Goal: Information Seeking & Learning: Check status

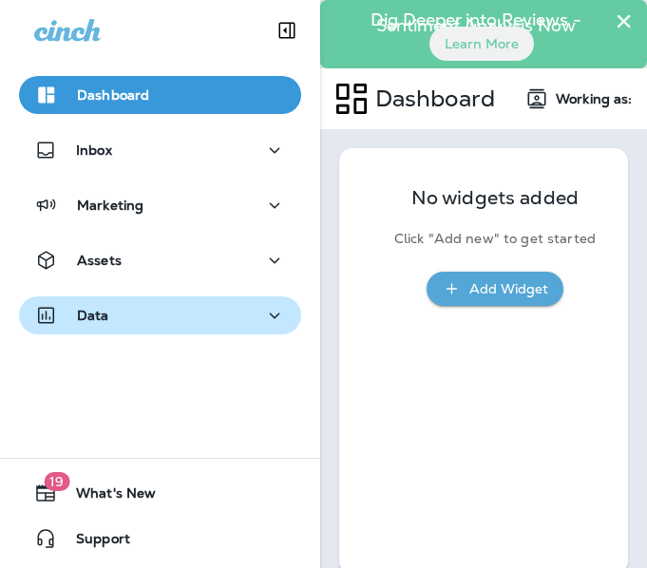
click at [263, 310] on icon "button" at bounding box center [274, 316] width 23 height 24
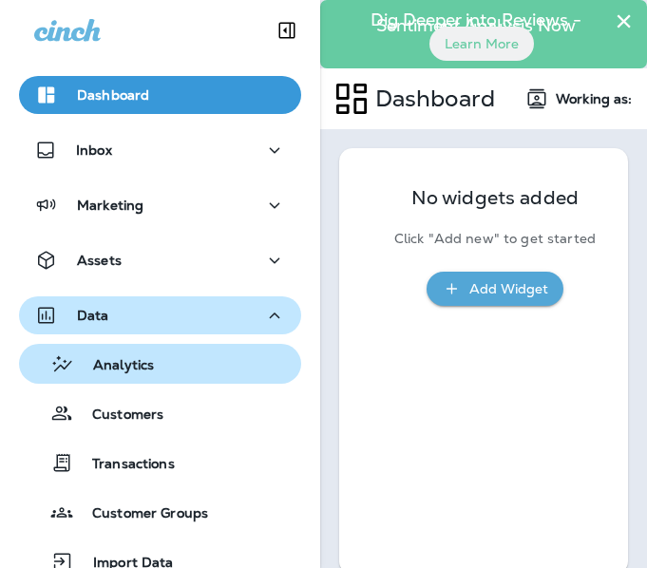
click at [134, 365] on p "Analytics" at bounding box center [114, 366] width 80 height 18
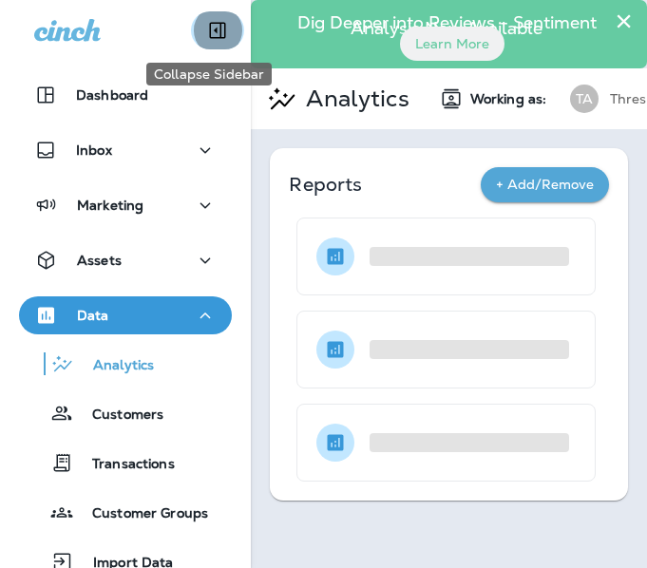
click at [214, 40] on icon "Collapse Sidebar" at bounding box center [217, 30] width 23 height 23
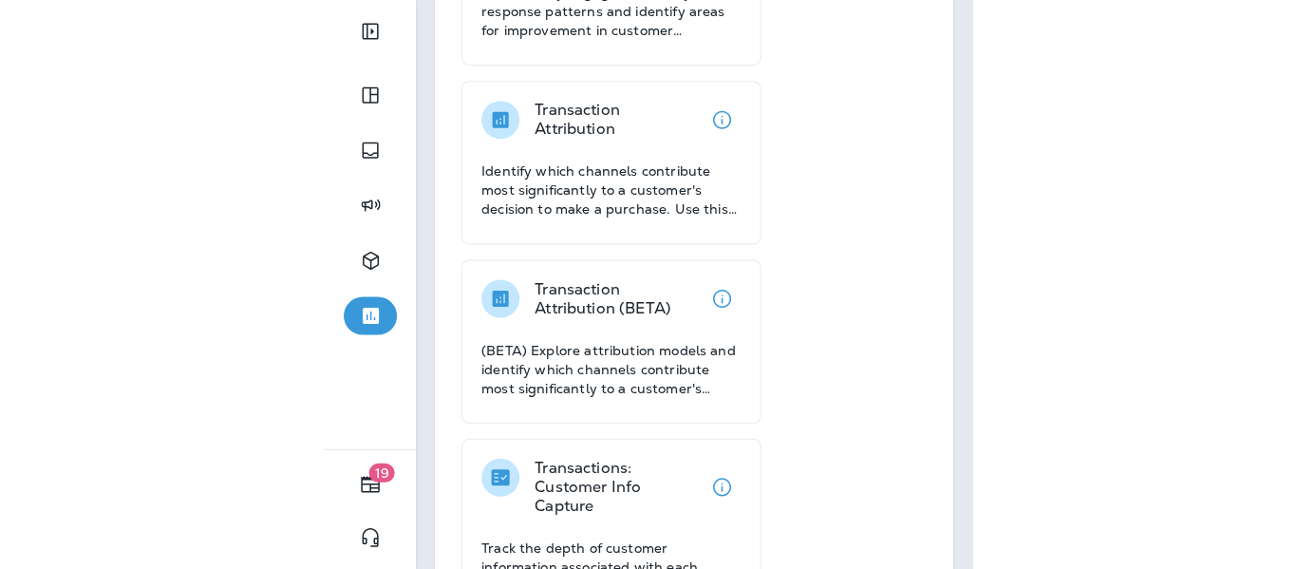
scroll to position [2364, 0]
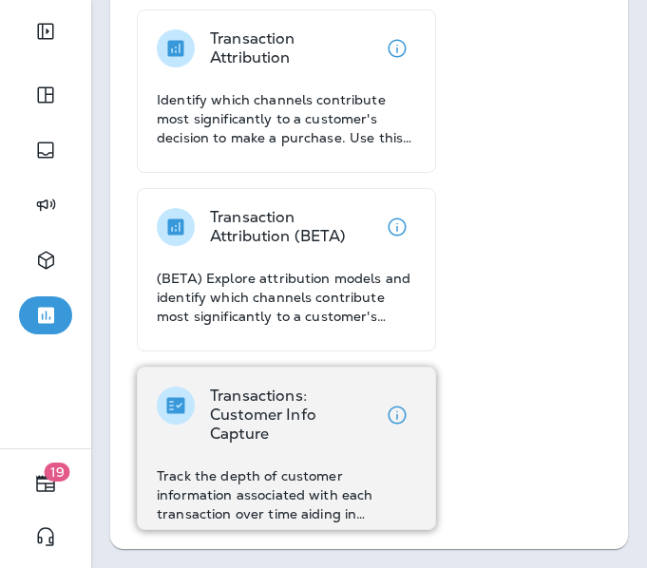
click at [273, 419] on p "Transactions: Customer Info Capture" at bounding box center [294, 414] width 168 height 57
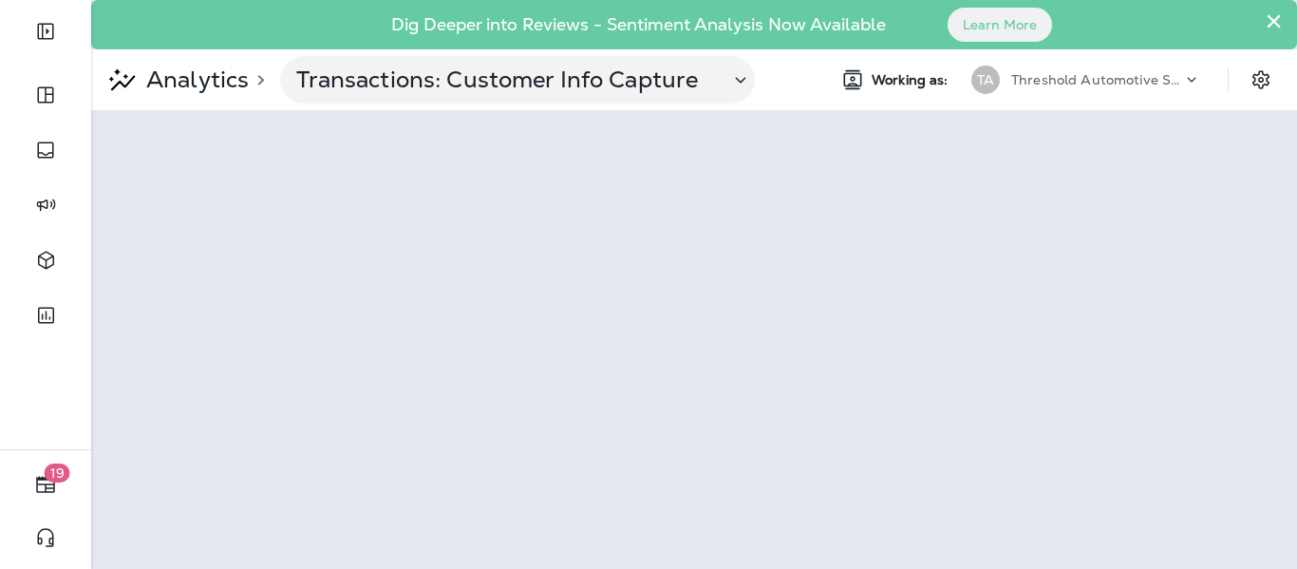
click at [646, 76] on icon at bounding box center [1191, 79] width 19 height 19
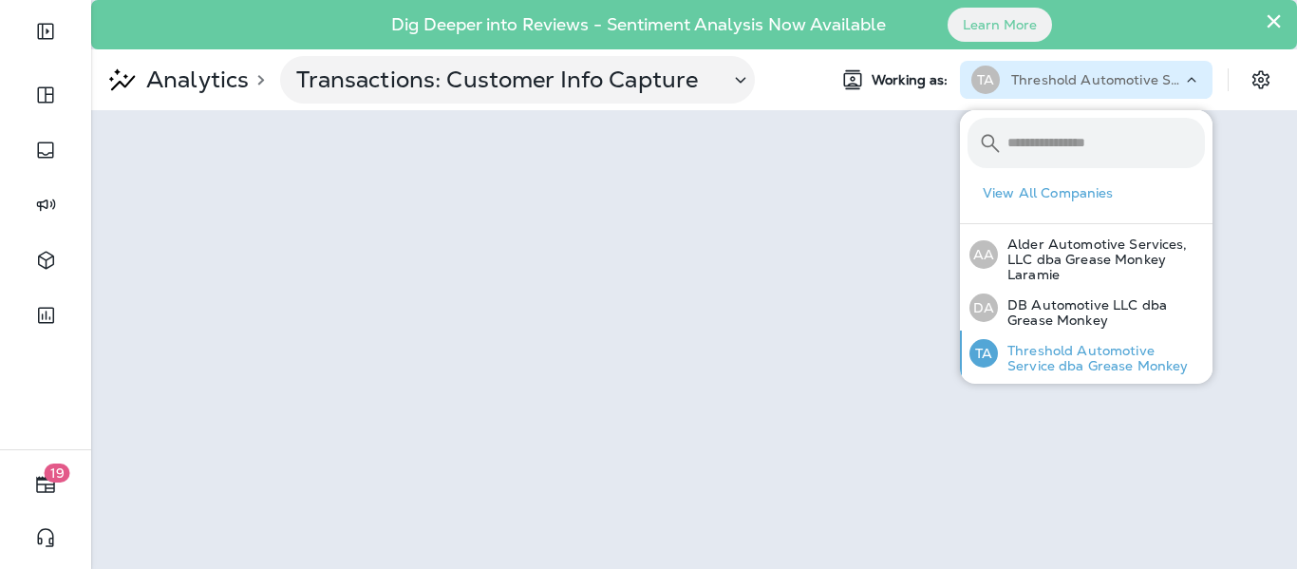
click at [646, 363] on p "Threshold Automotive Service dba Grease Monkey" at bounding box center [1101, 358] width 207 height 30
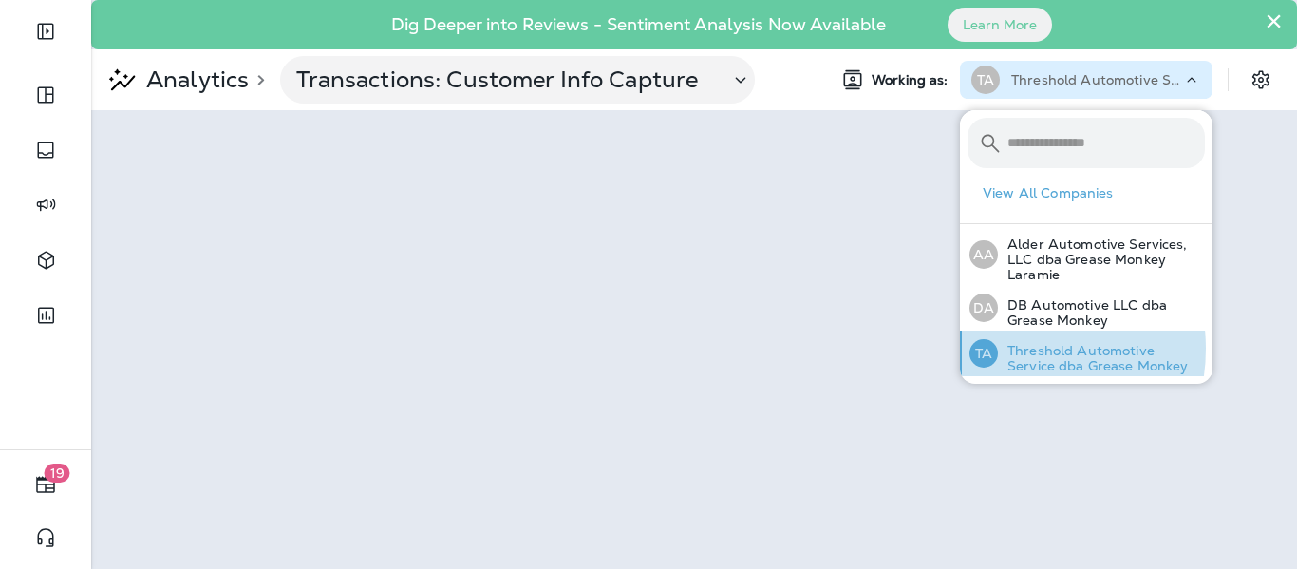
click at [646, 348] on p "Threshold Automotive Service dba Grease Monkey" at bounding box center [1101, 358] width 207 height 30
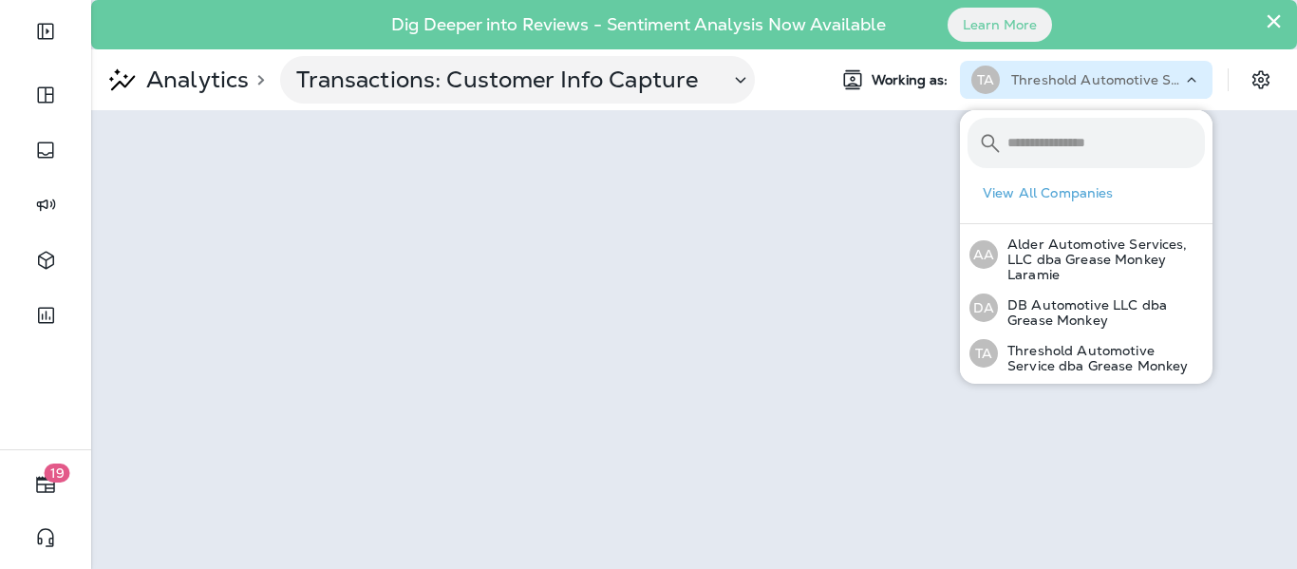
click at [646, 81] on span "Working as:" at bounding box center [912, 80] width 81 height 16
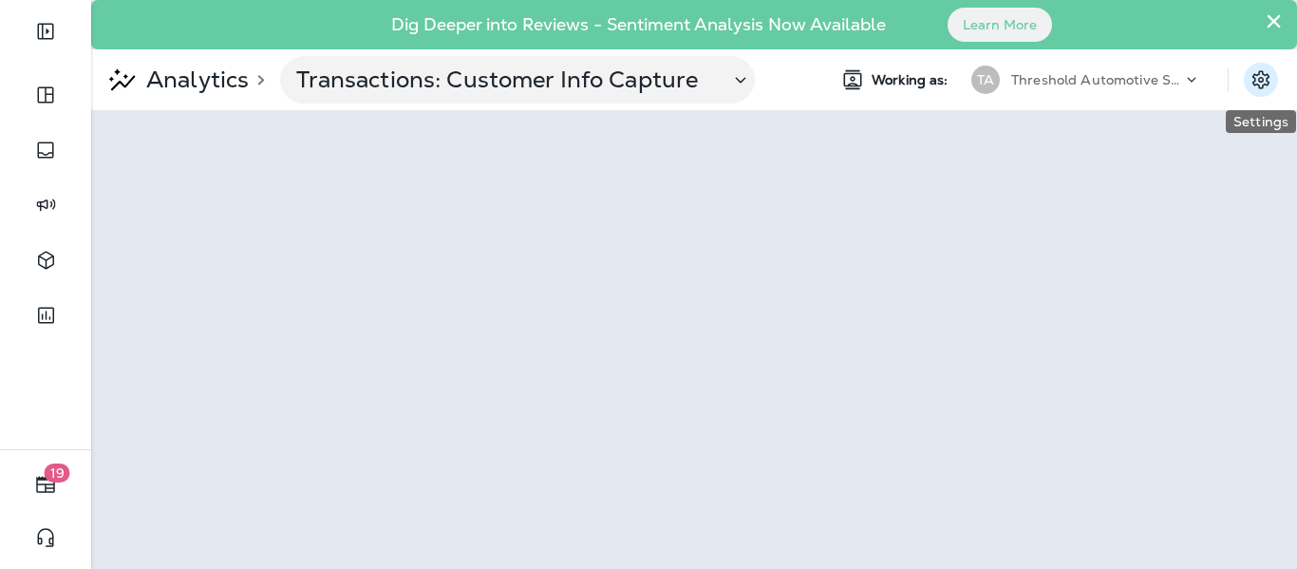
click at [646, 77] on icon "Settings" at bounding box center [1261, 79] width 23 height 23
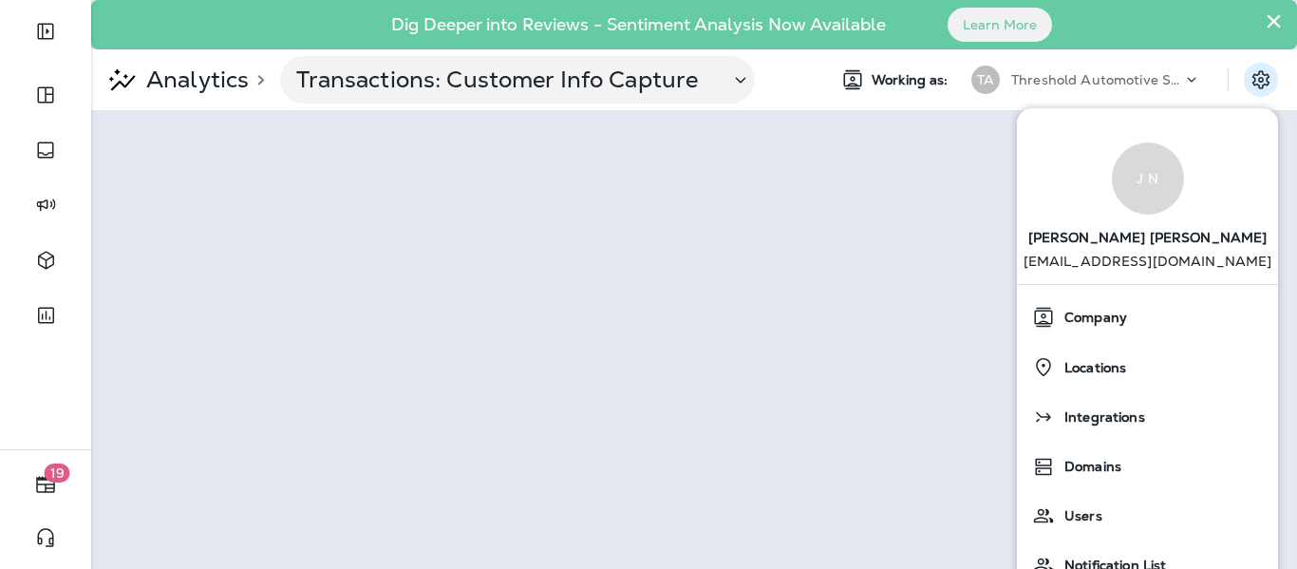
click at [646, 25] on button "×" at bounding box center [1274, 21] width 18 height 30
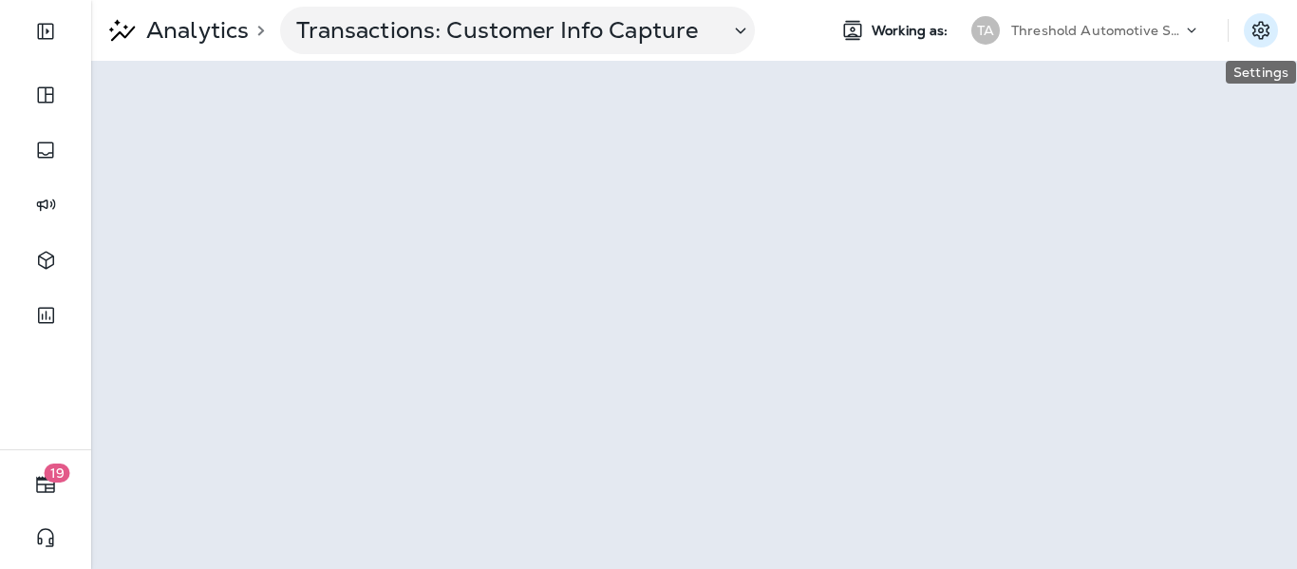
click at [646, 26] on icon "Settings" at bounding box center [1260, 30] width 17 height 18
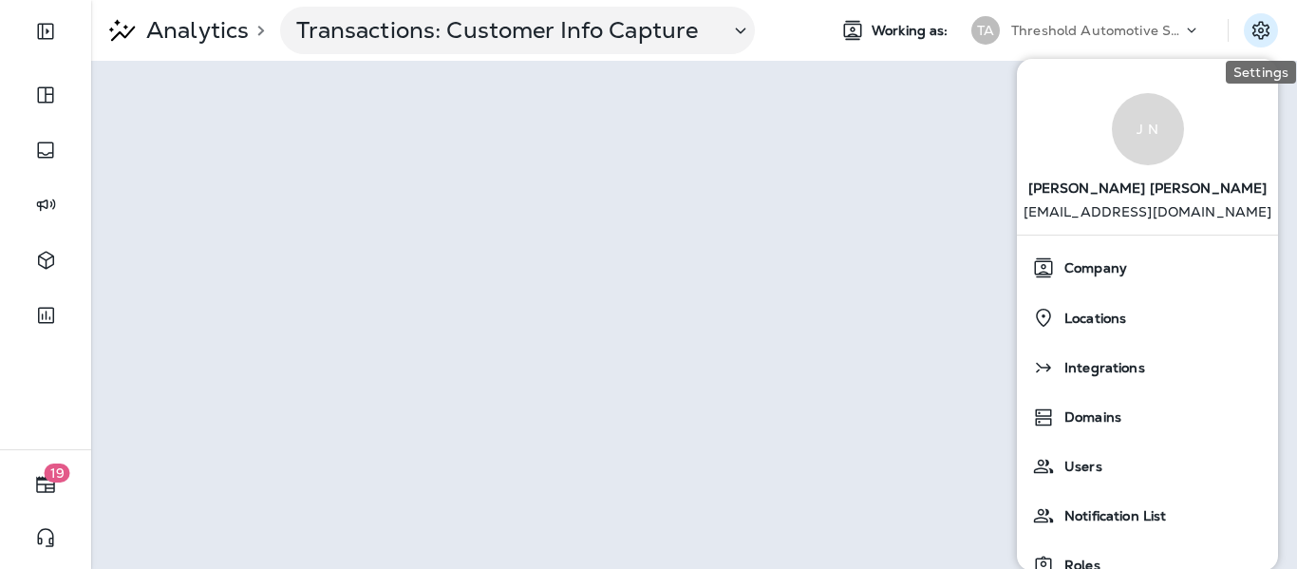
click at [646, 37] on icon "Settings" at bounding box center [1261, 30] width 23 height 23
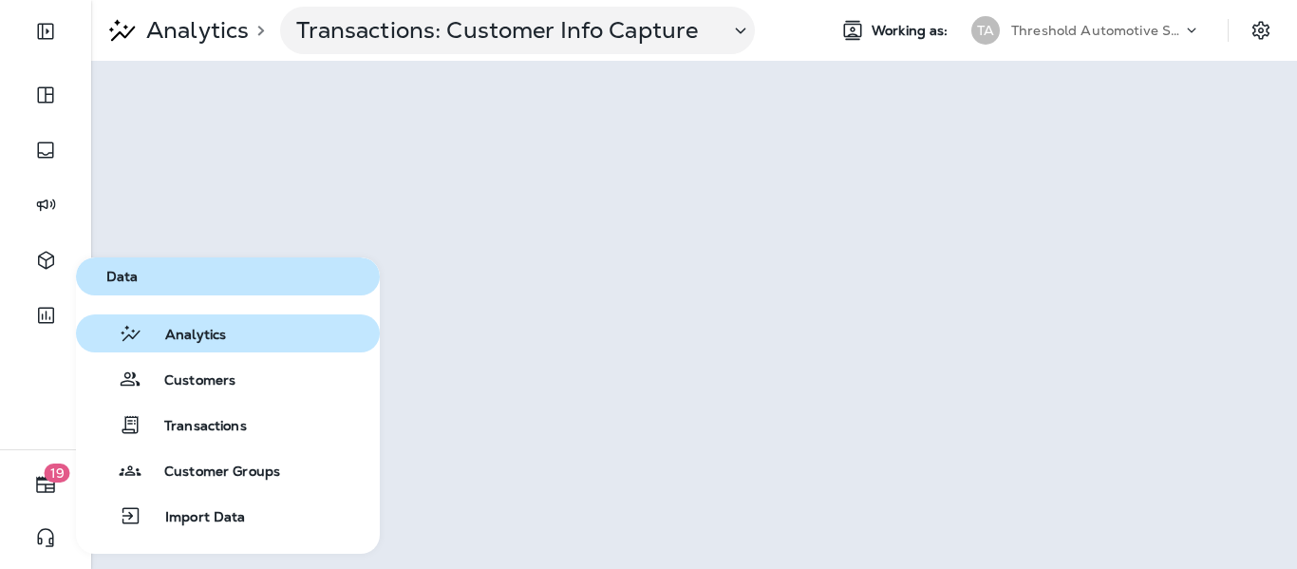
click at [203, 327] on span "Analytics" at bounding box center [184, 336] width 84 height 18
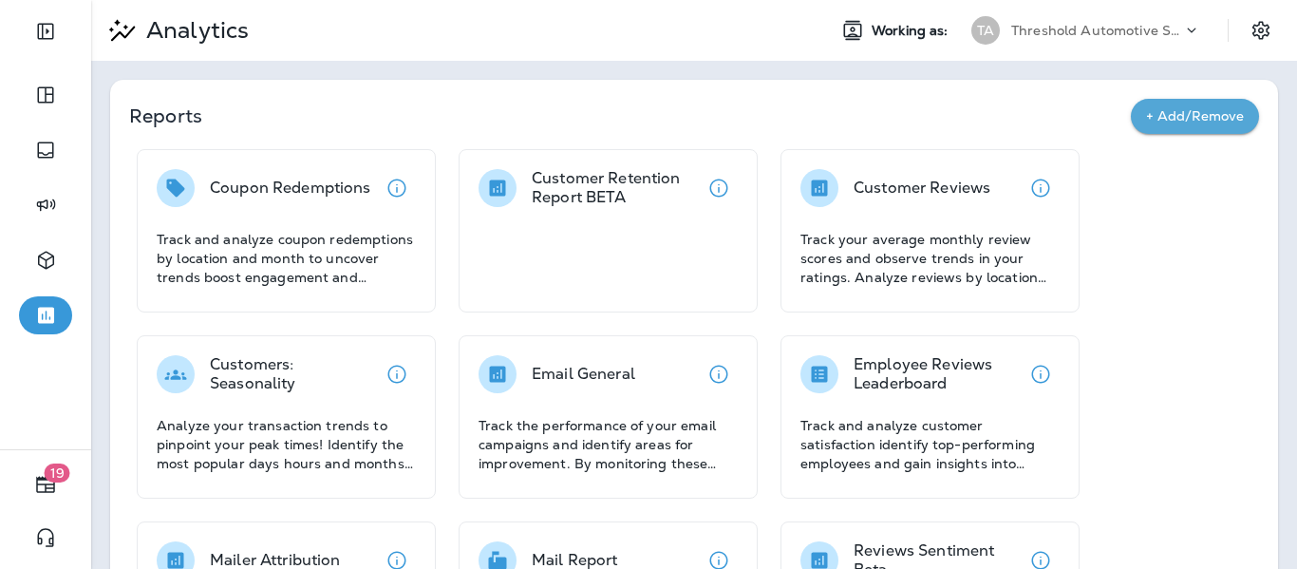
click at [646, 101] on button "+ Add/Remove" at bounding box center [1195, 116] width 128 height 35
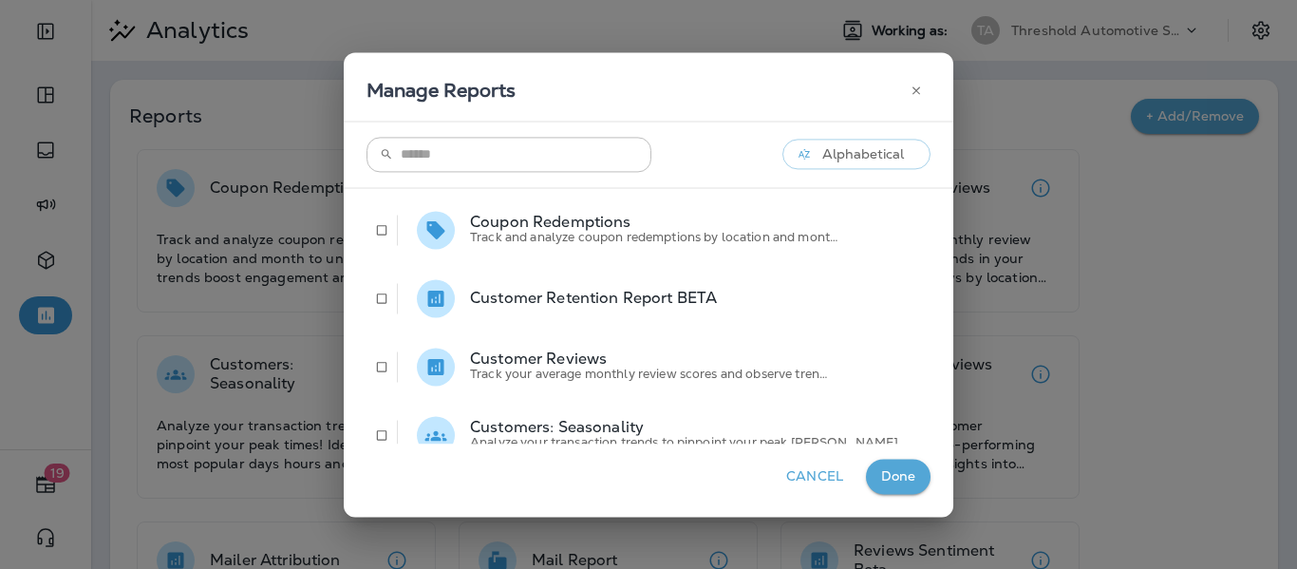
click at [544, 176] on div "​ ​ Alphabetical" at bounding box center [649, 155] width 610 height 66
click at [544, 152] on input "text" at bounding box center [526, 154] width 251 height 35
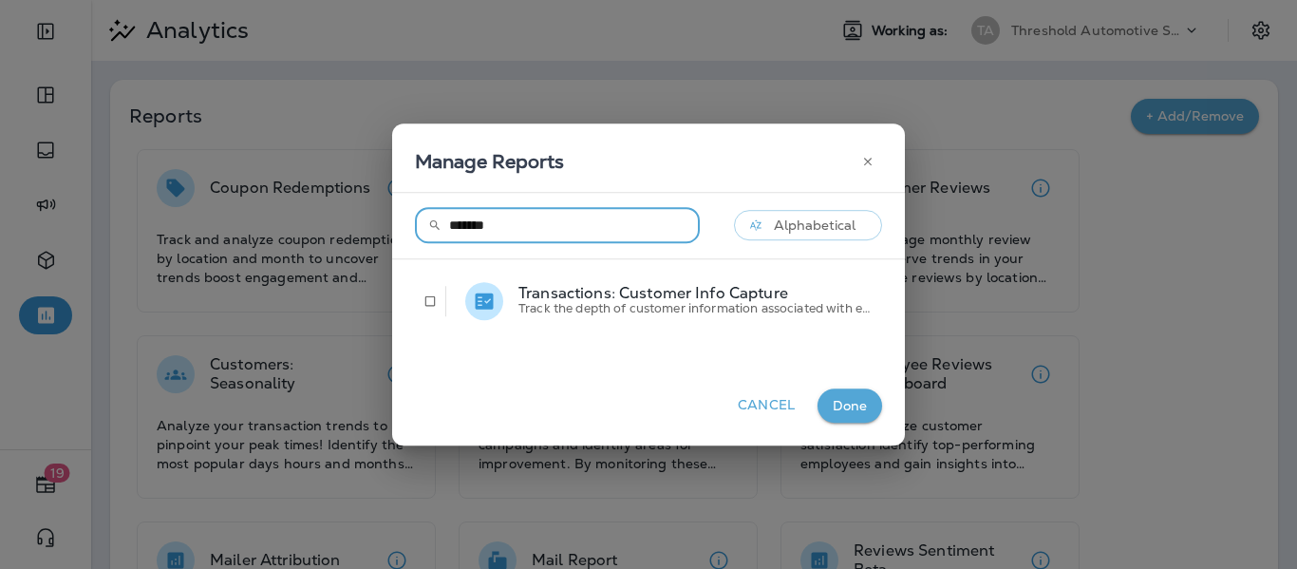
type input "*******"
click at [646, 394] on button "Cancel" at bounding box center [766, 405] width 72 height 35
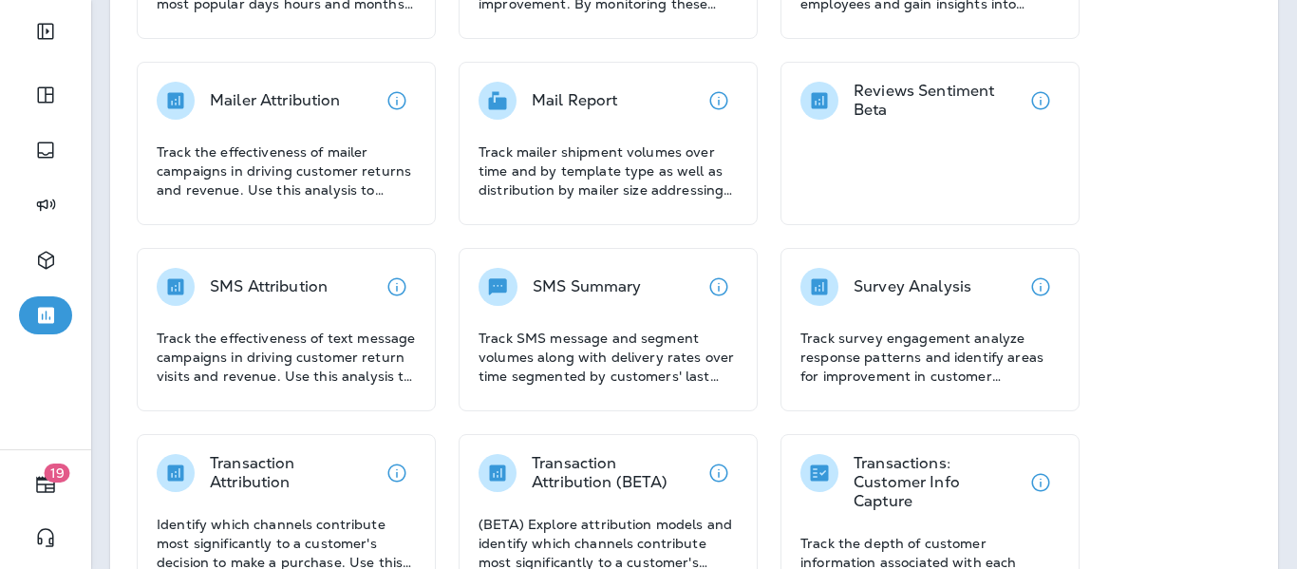
scroll to position [526, 0]
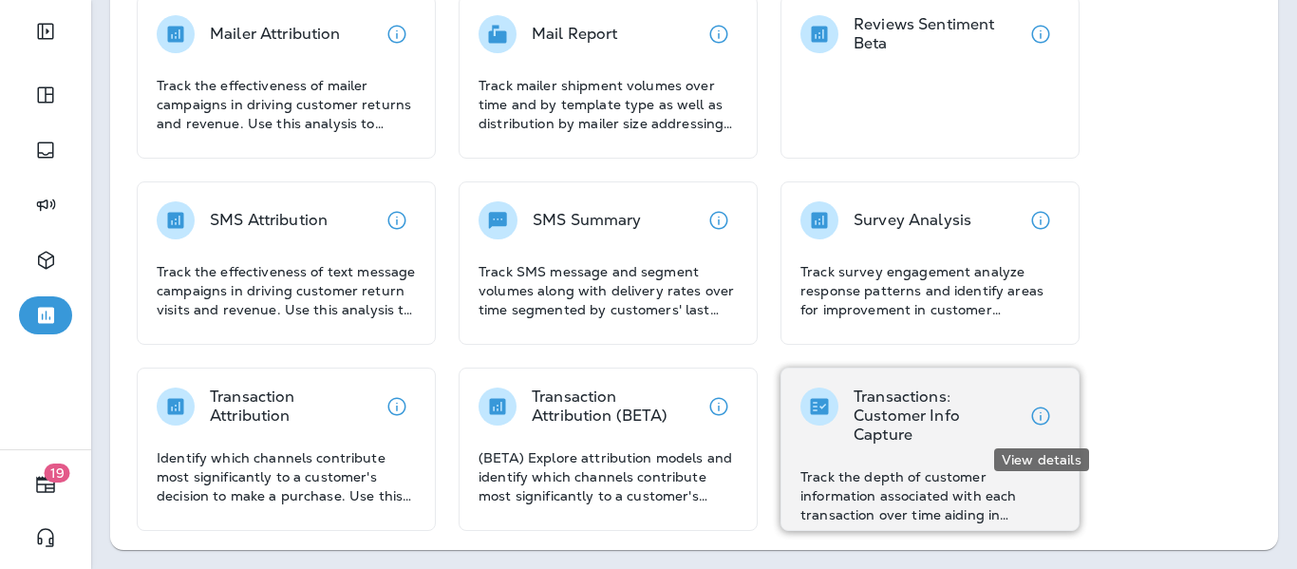
click at [646, 414] on icon "View details" at bounding box center [1040, 415] width 23 height 23
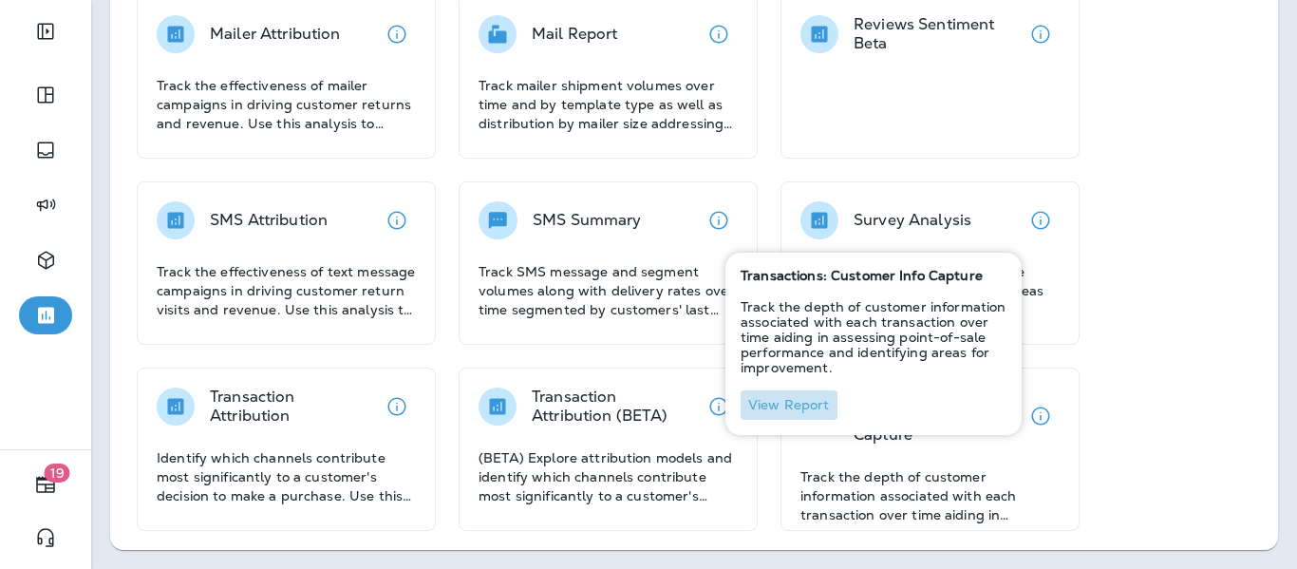
click at [646, 400] on button "View Report" at bounding box center [789, 404] width 97 height 29
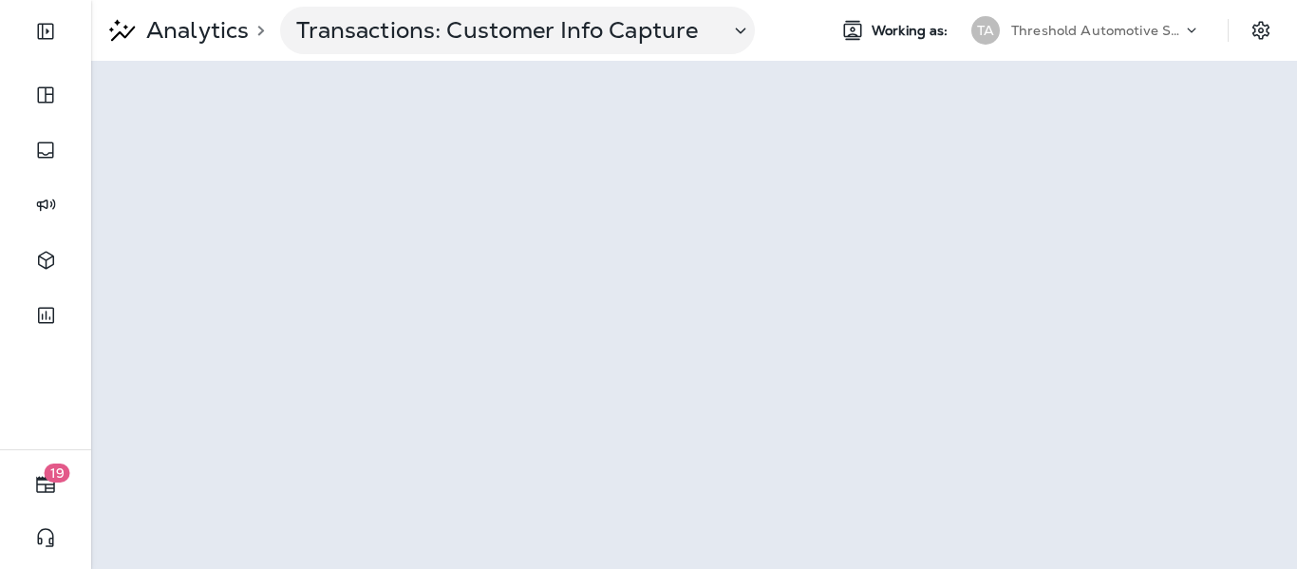
click at [646, 28] on icon at bounding box center [1191, 30] width 19 height 19
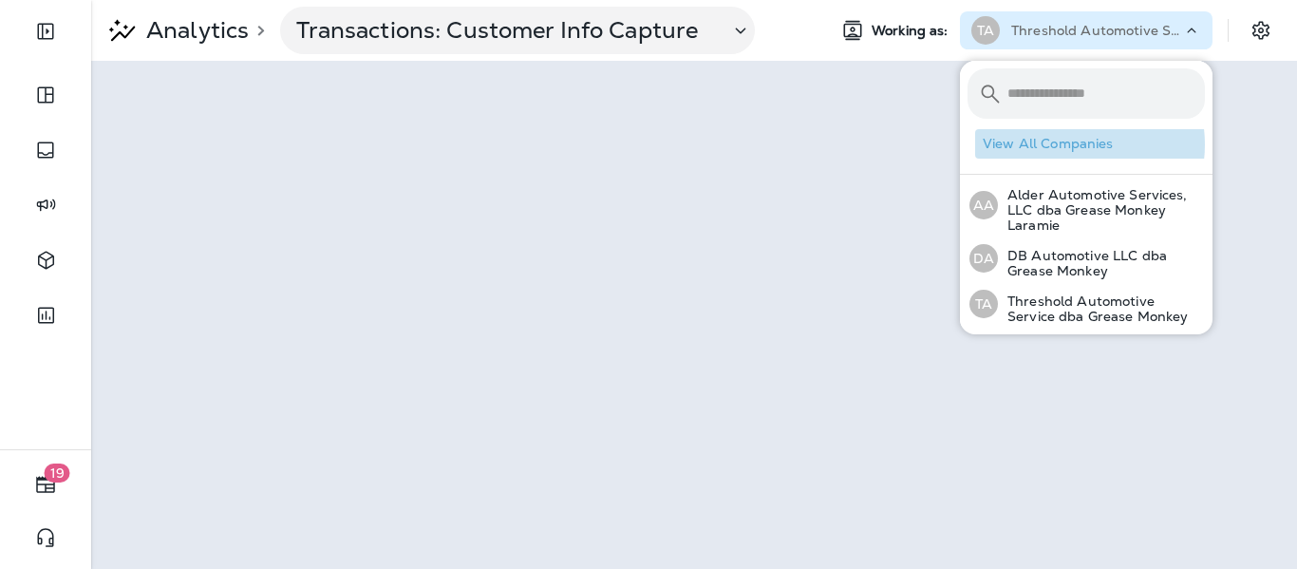
click at [646, 144] on button "View All Companies" at bounding box center [1093, 143] width 237 height 29
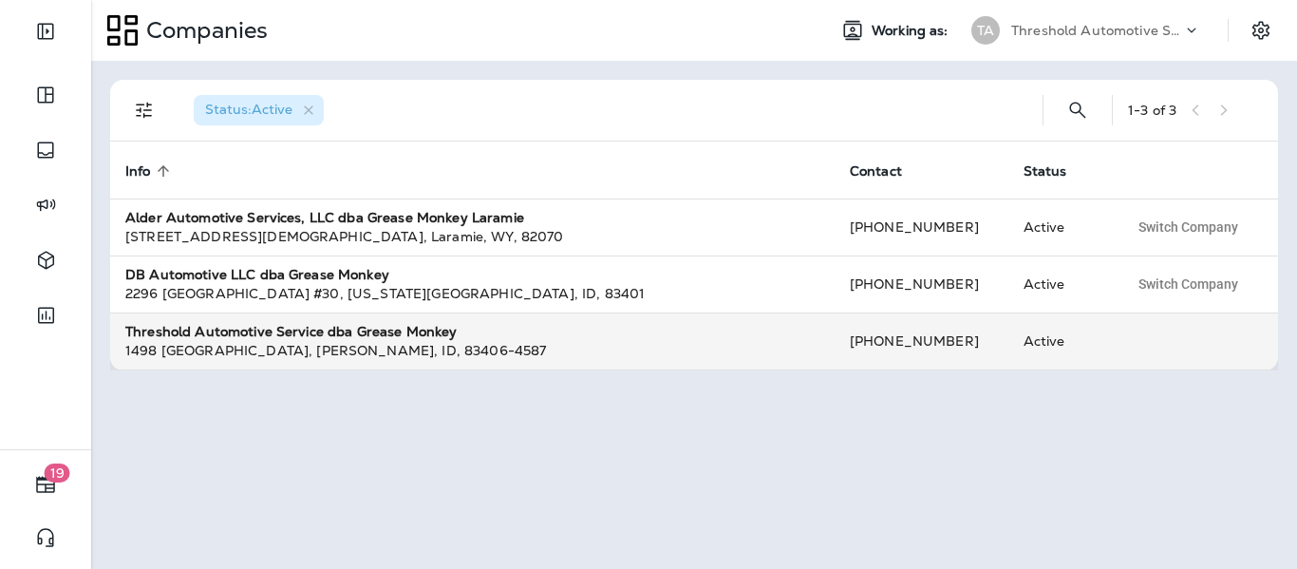
click at [332, 330] on strong "Threshold Automotive Service dba Grease Monkey" at bounding box center [290, 331] width 331 height 17
click at [273, 329] on strong "Threshold Automotive Service dba Grease Monkey" at bounding box center [290, 331] width 331 height 17
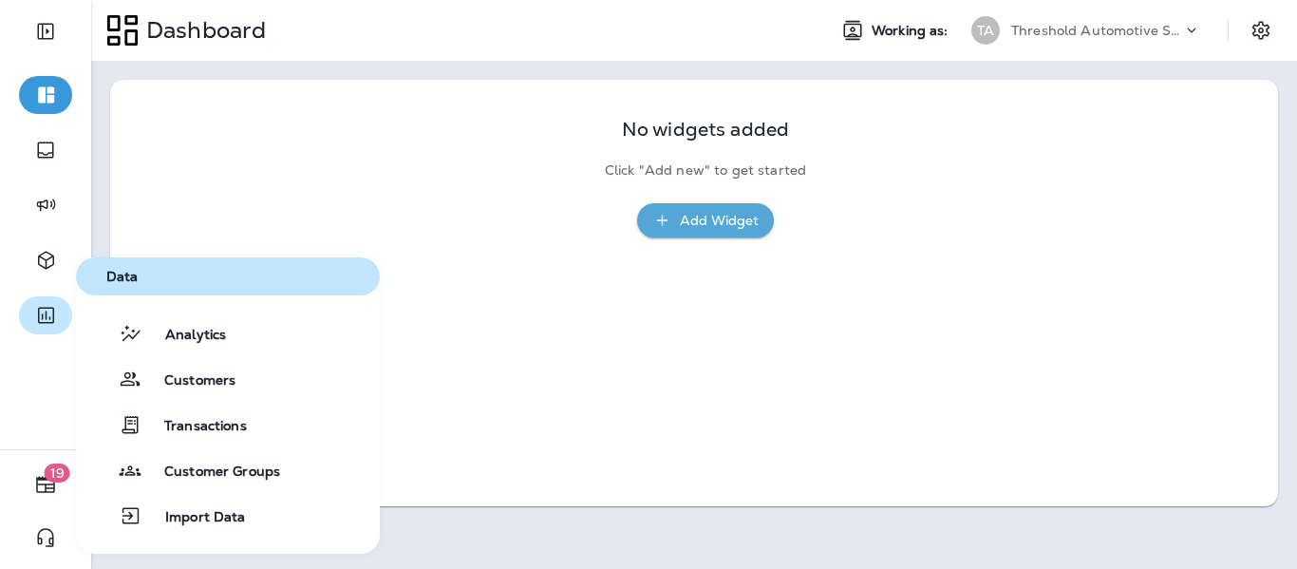
click at [53, 310] on icon "button" at bounding box center [46, 316] width 16 height 16
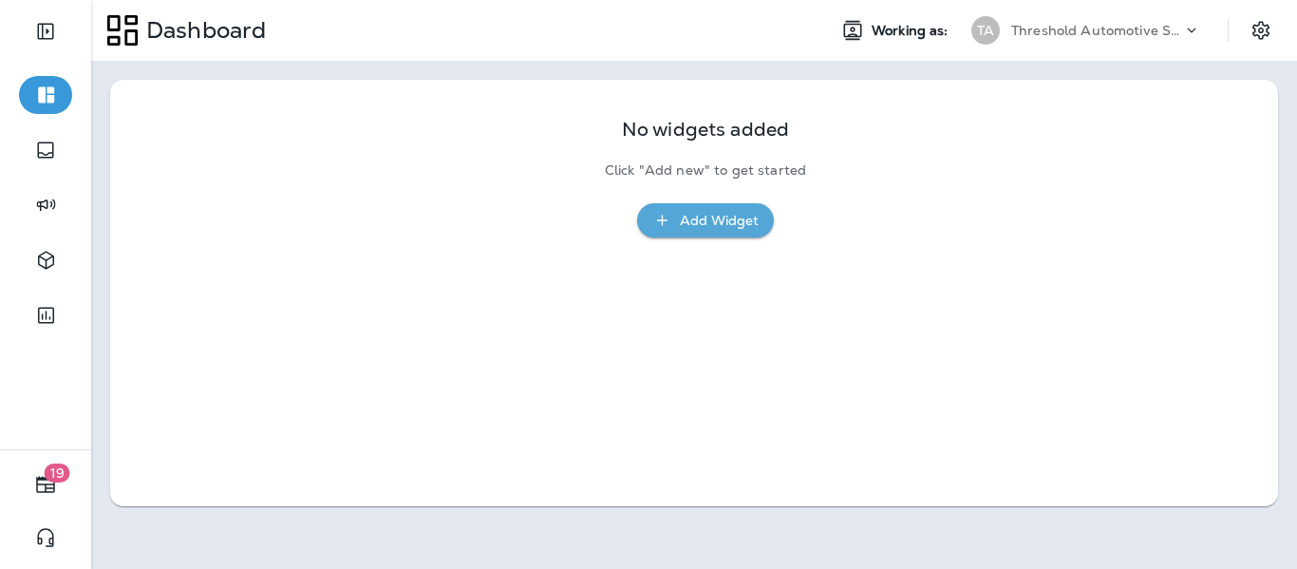
click at [1178, 25] on p "Threshold Automotive Service dba Grease Monkey" at bounding box center [1096, 30] width 171 height 15
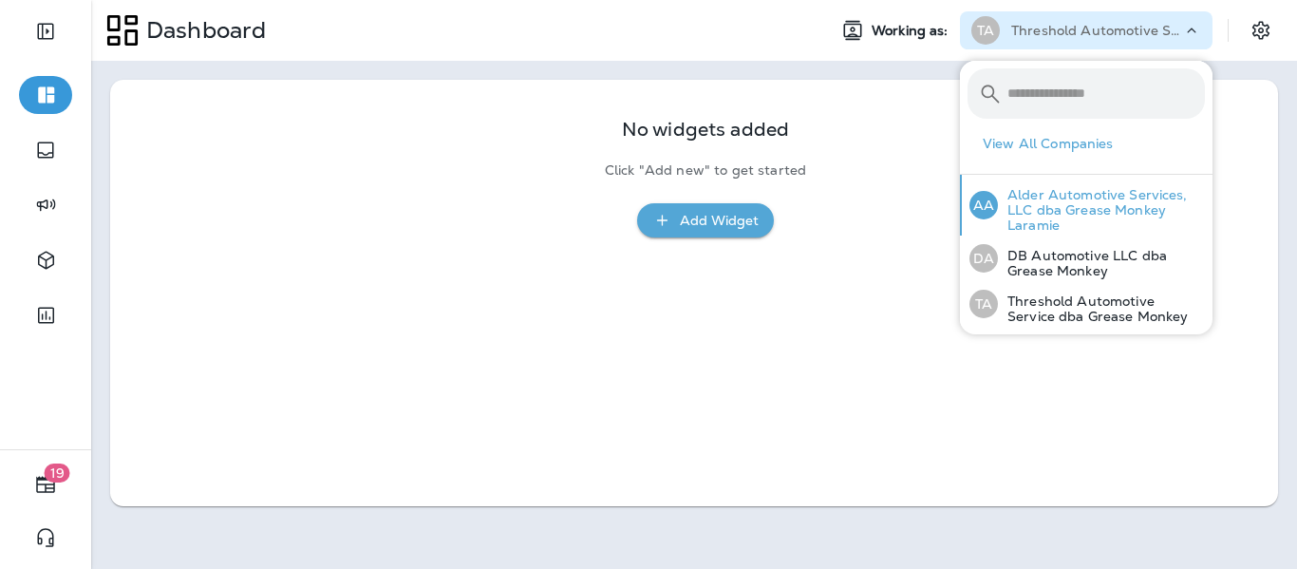
click at [1072, 213] on p "Alder Automotive Services, LLC dba Grease Monkey Laramie" at bounding box center [1101, 210] width 207 height 46
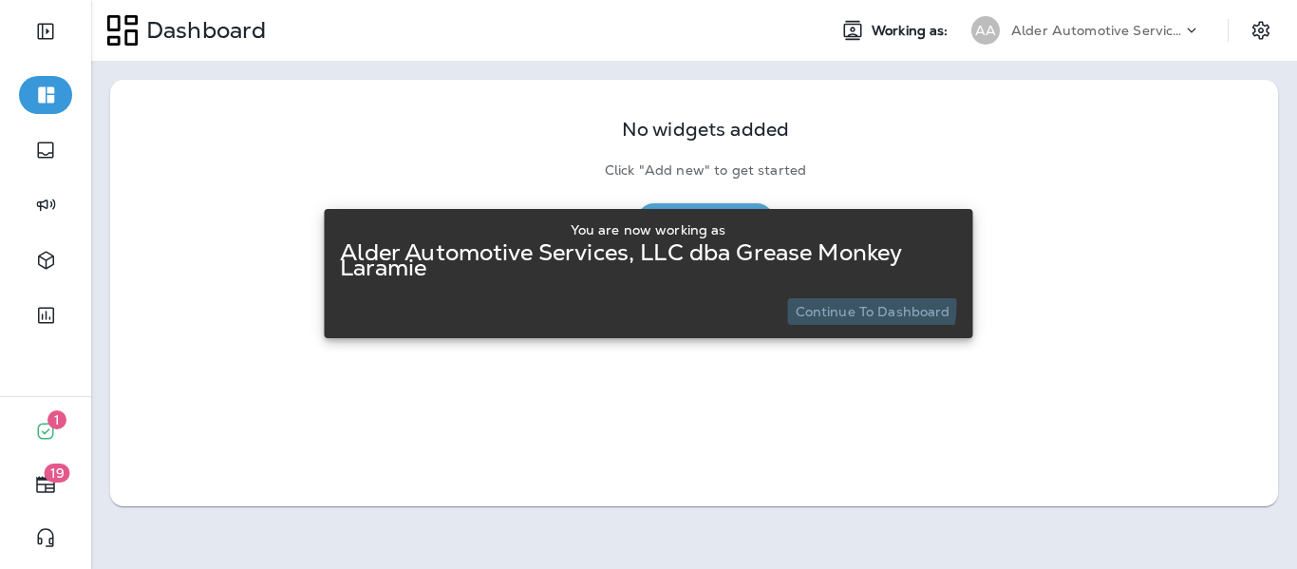
click at [859, 305] on p "Continue to Dashboard" at bounding box center [873, 311] width 155 height 15
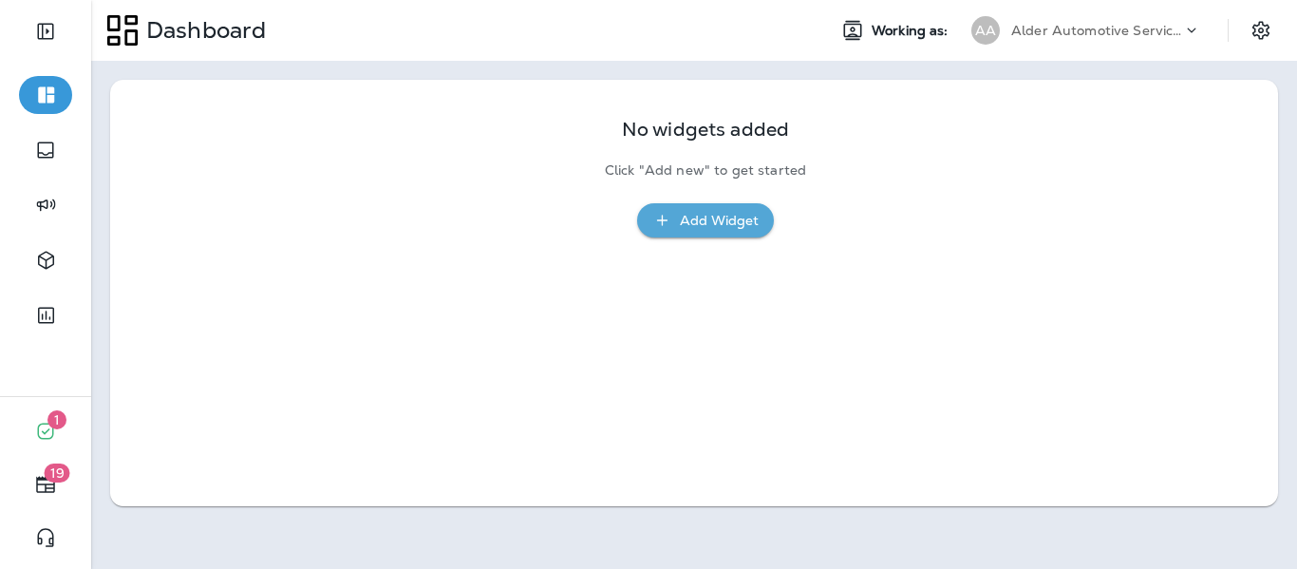
click at [1191, 30] on icon at bounding box center [1191, 30] width 19 height 19
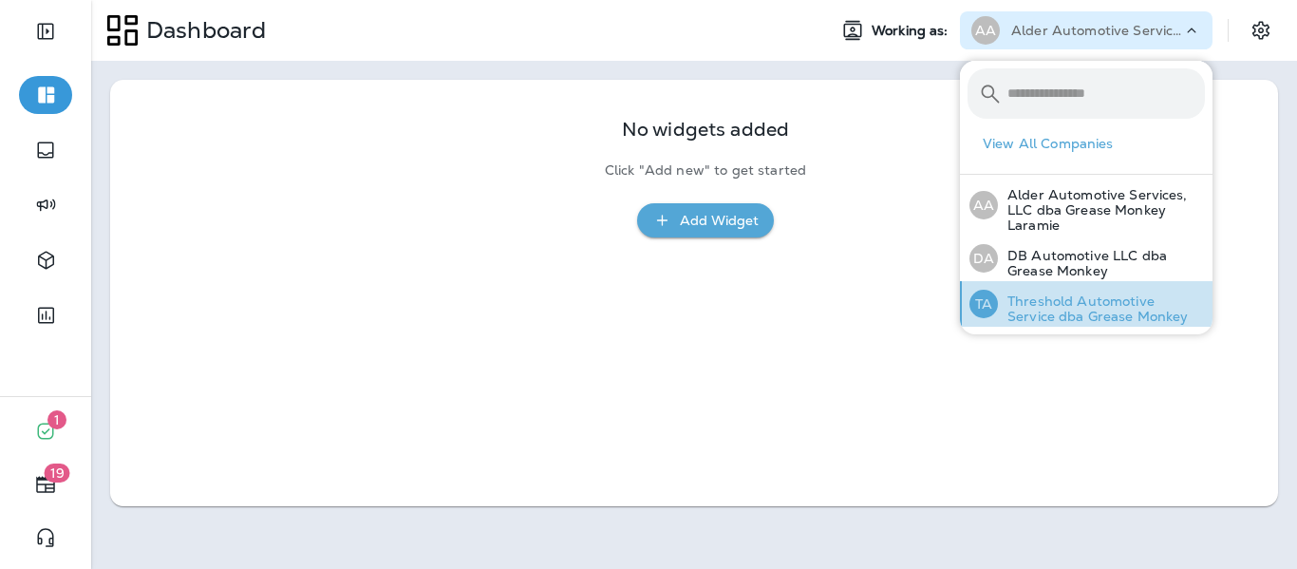
click at [1111, 307] on p "Threshold Automotive Service dba Grease Monkey" at bounding box center [1101, 308] width 207 height 30
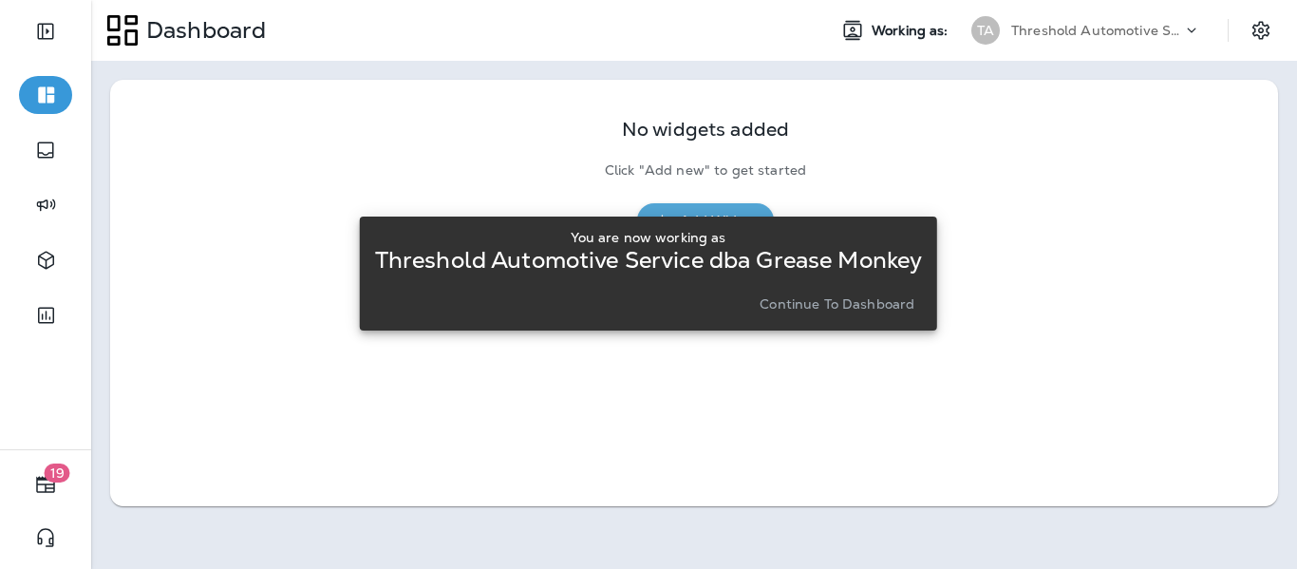
click at [799, 300] on p "Continue to Dashboard" at bounding box center [837, 303] width 155 height 15
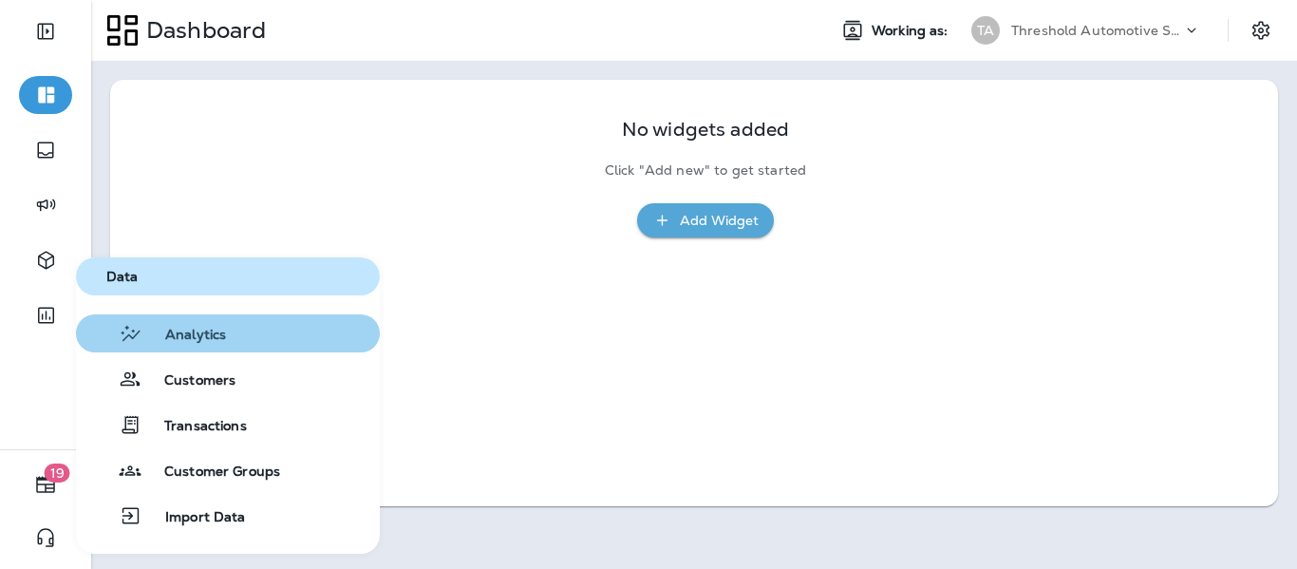
click at [168, 338] on span "Analytics" at bounding box center [184, 336] width 84 height 18
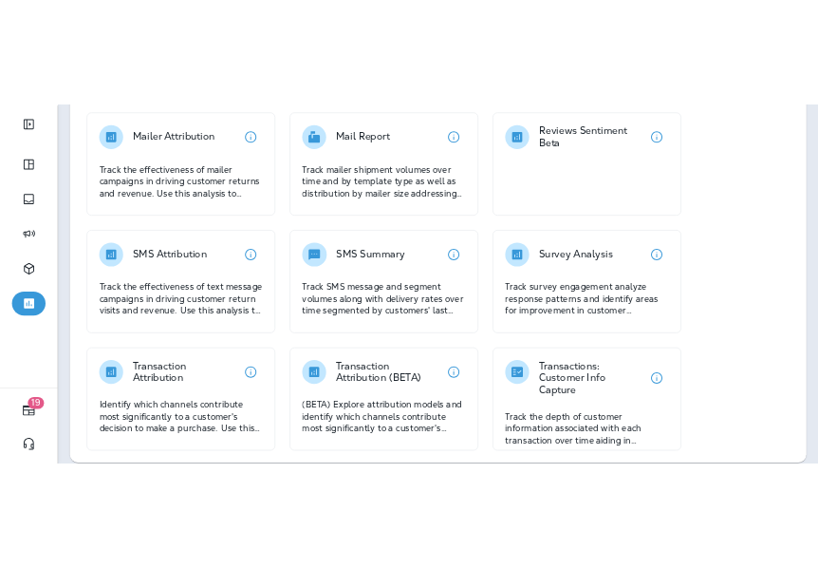
scroll to position [526, 0]
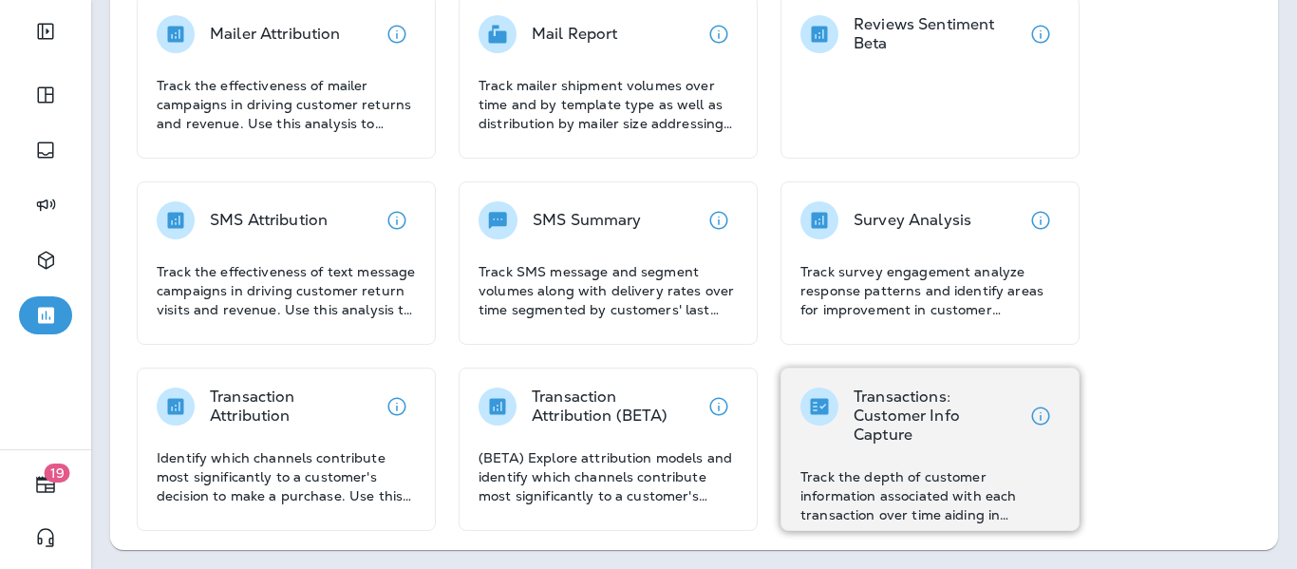
click at [904, 403] on p "Transactions: Customer Info Capture" at bounding box center [938, 415] width 168 height 57
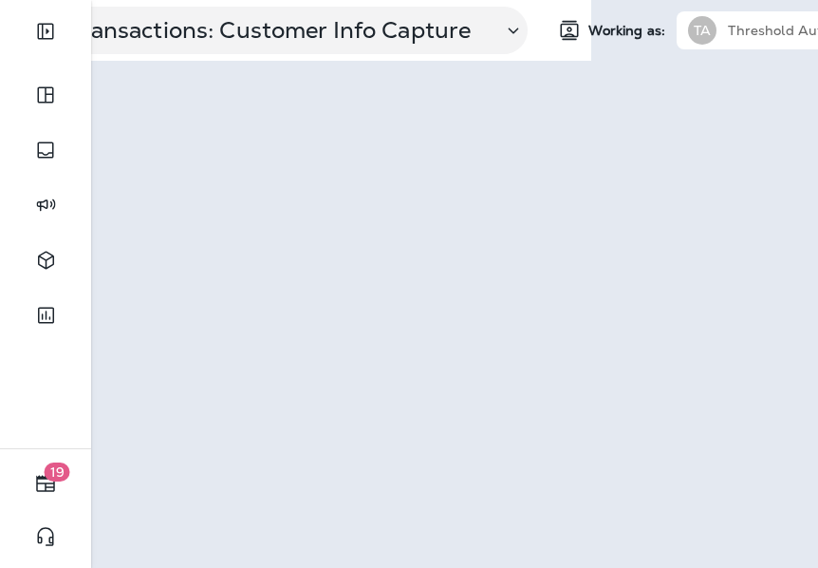
scroll to position [0, 412]
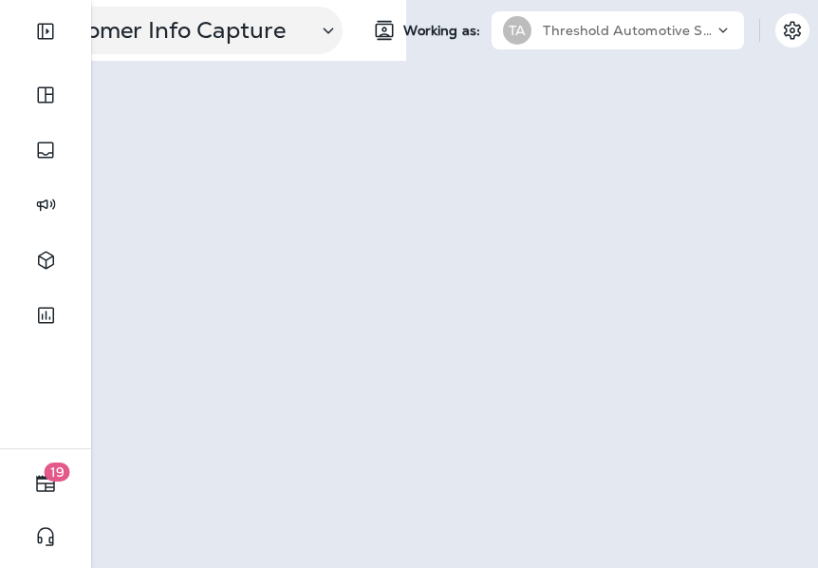
click at [732, 26] on icon at bounding box center [723, 30] width 19 height 19
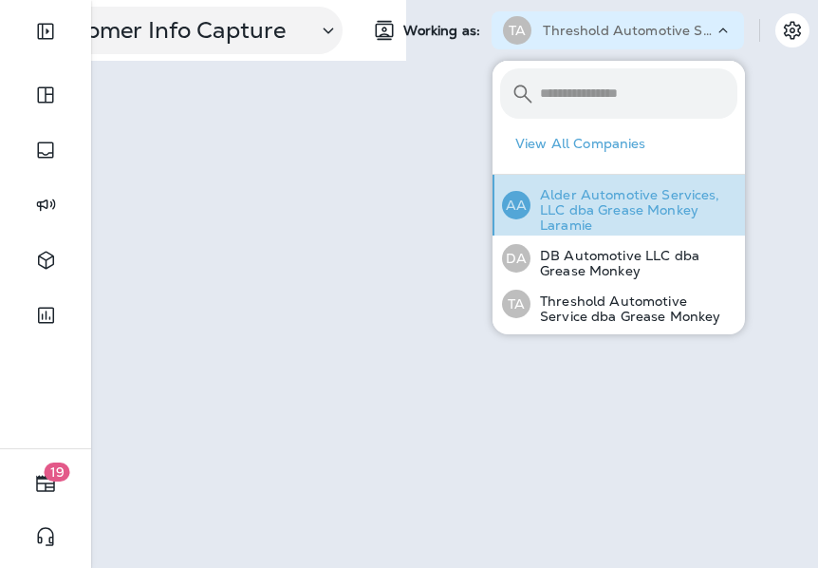
click at [646, 204] on p "Alder Automotive Services, LLC dba Grease Monkey Laramie" at bounding box center [634, 210] width 207 height 46
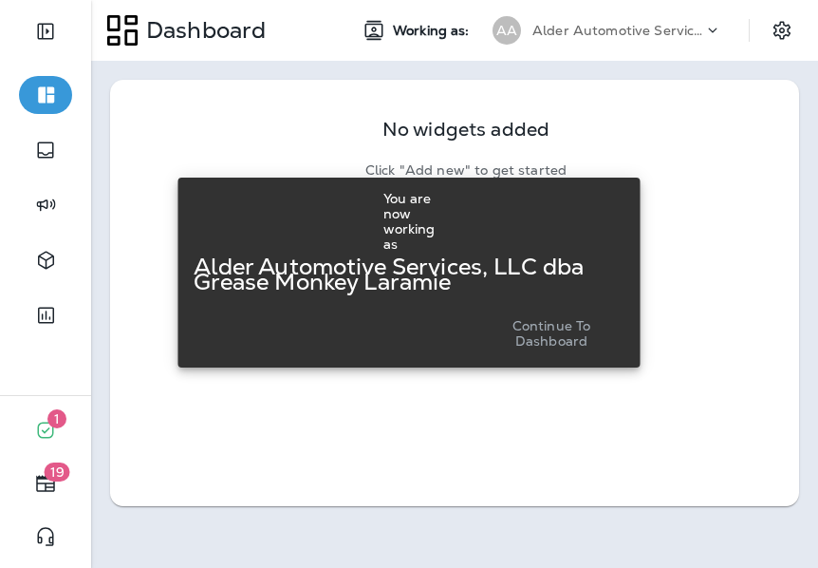
click at [550, 337] on p "Continue to Dashboard" at bounding box center [552, 333] width 132 height 30
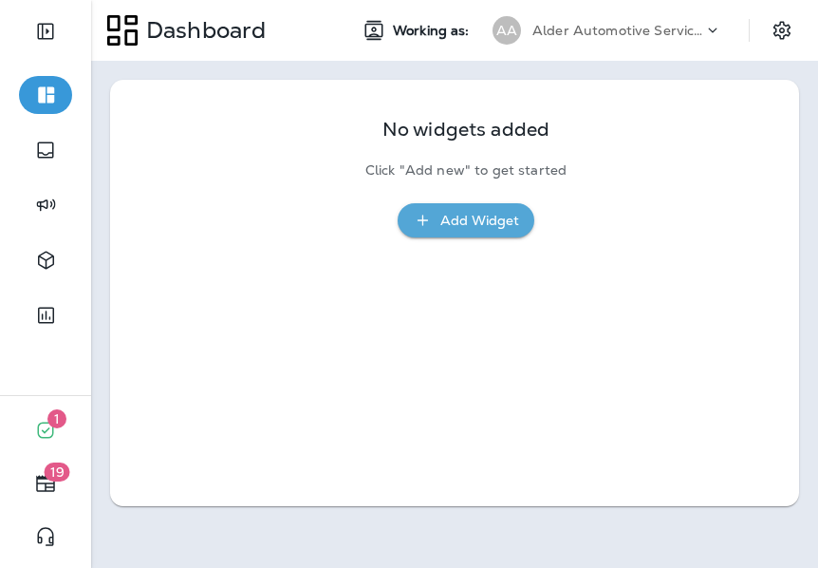
click at [597, 41] on div "Alder Automotive Services, LLC dba Grease Monkey Laramie" at bounding box center [618, 30] width 171 height 28
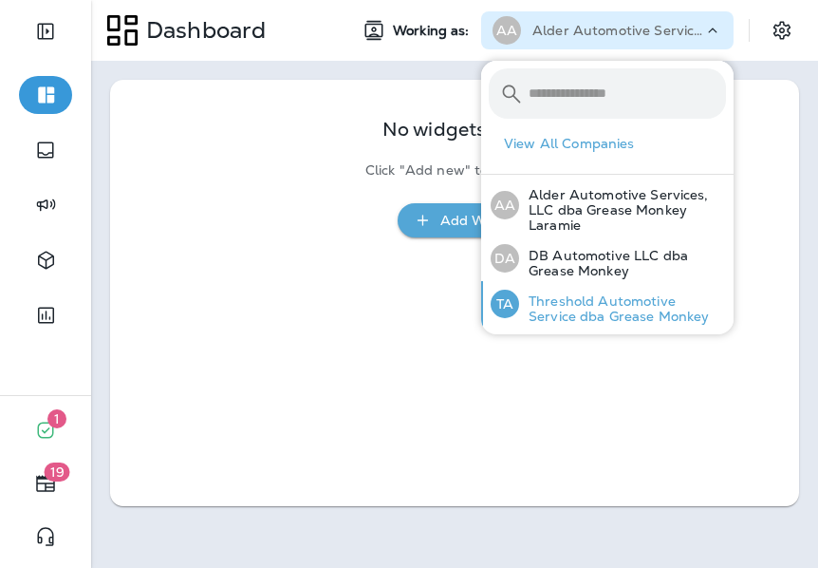
click at [560, 306] on p "Threshold Automotive Service dba Grease Monkey" at bounding box center [622, 308] width 207 height 30
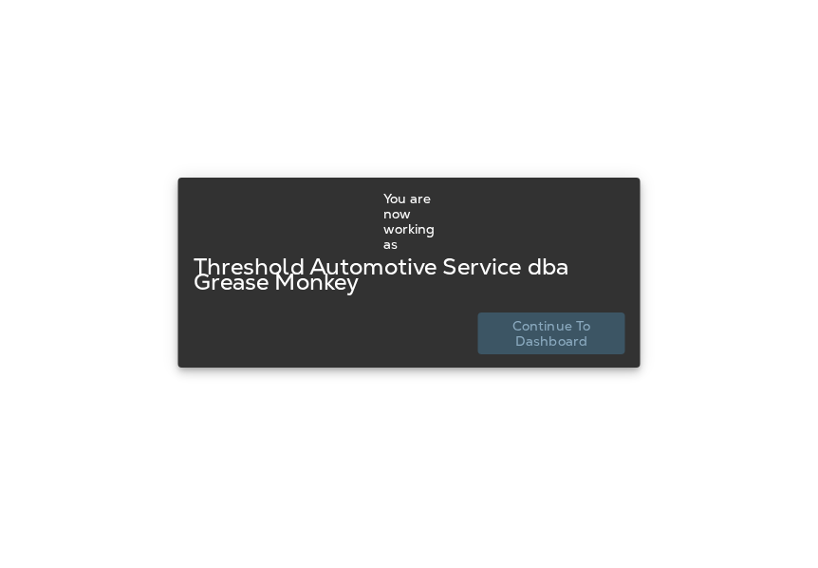
click at [562, 339] on p "Continue to Dashboard" at bounding box center [552, 333] width 132 height 30
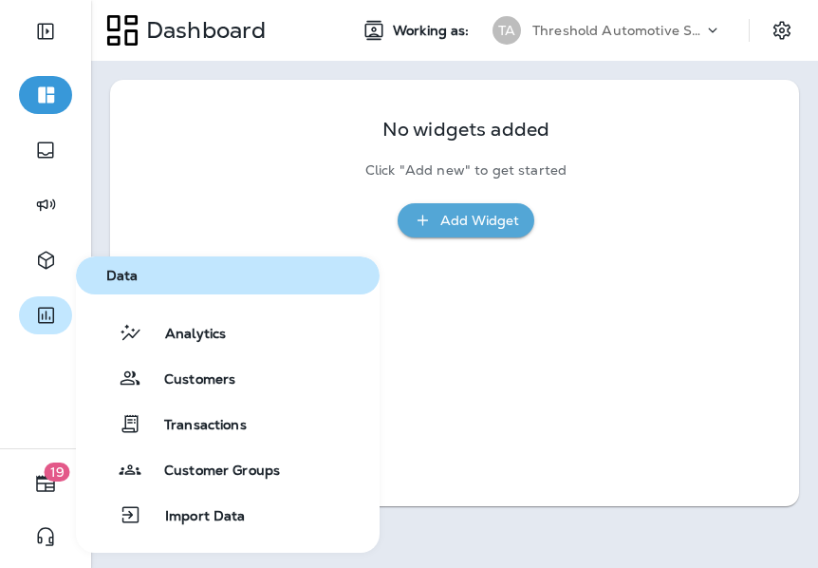
click at [59, 310] on button "button" at bounding box center [45, 315] width 53 height 38
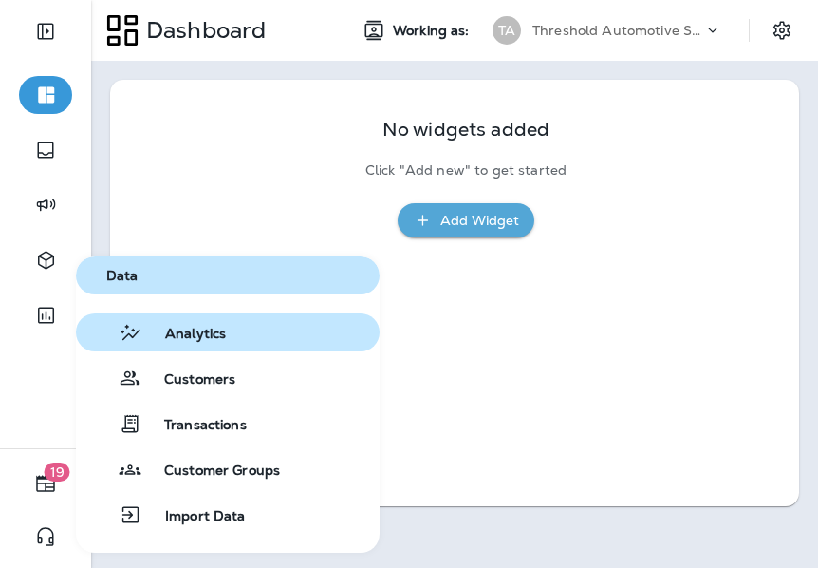
click at [203, 326] on span "Analytics" at bounding box center [184, 335] width 84 height 18
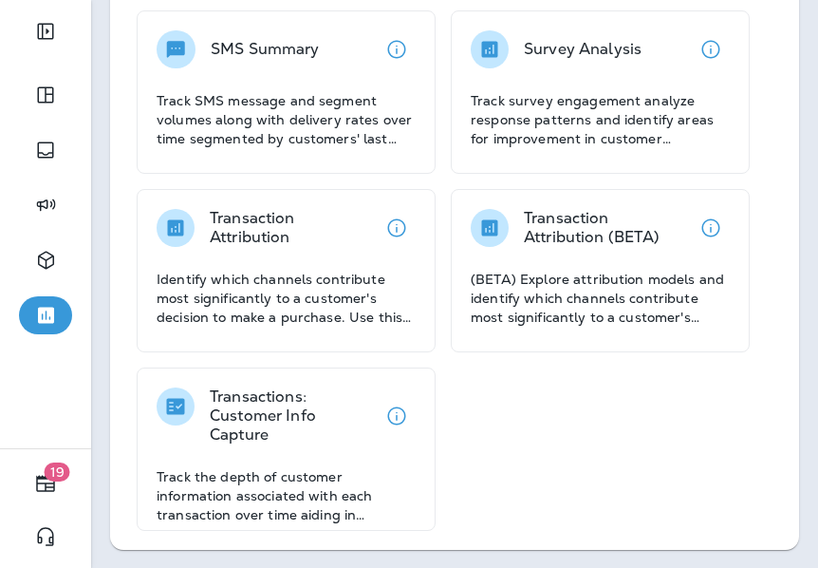
scroll to position [1032, 0]
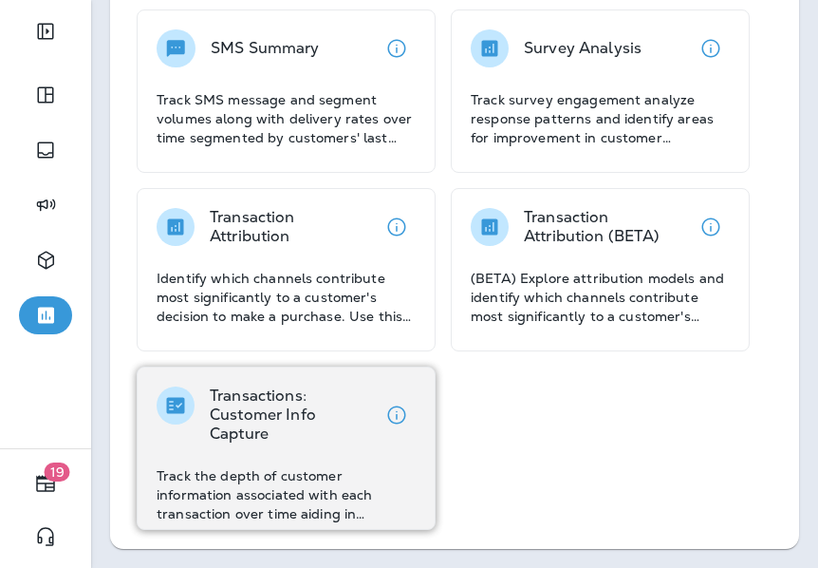
click at [229, 405] on p "Transactions: Customer Info Capture" at bounding box center [294, 414] width 168 height 57
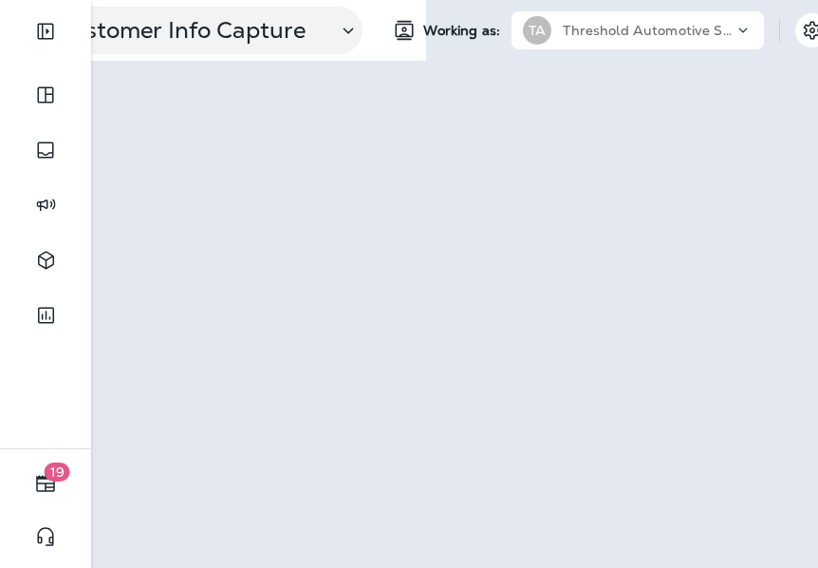
scroll to position [0, 423]
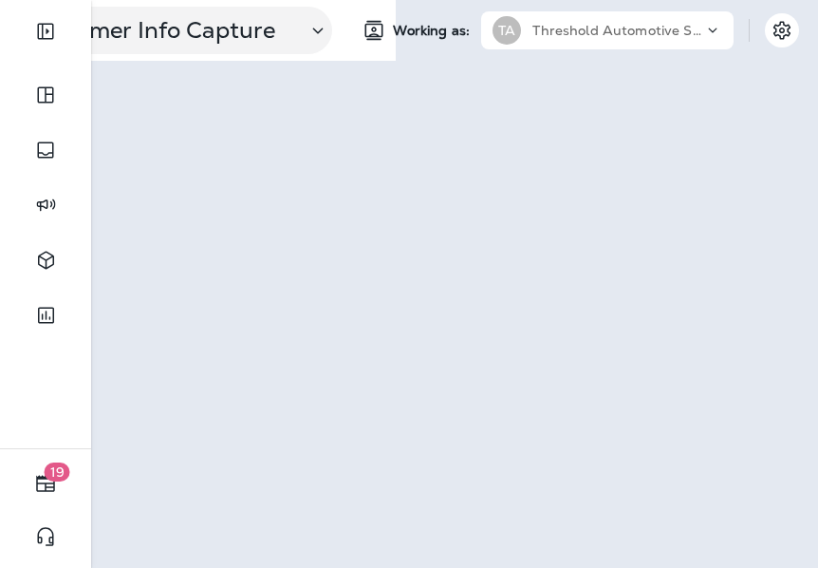
click at [700, 36] on p "Threshold Automotive Service dba Grease Monkey" at bounding box center [618, 30] width 171 height 15
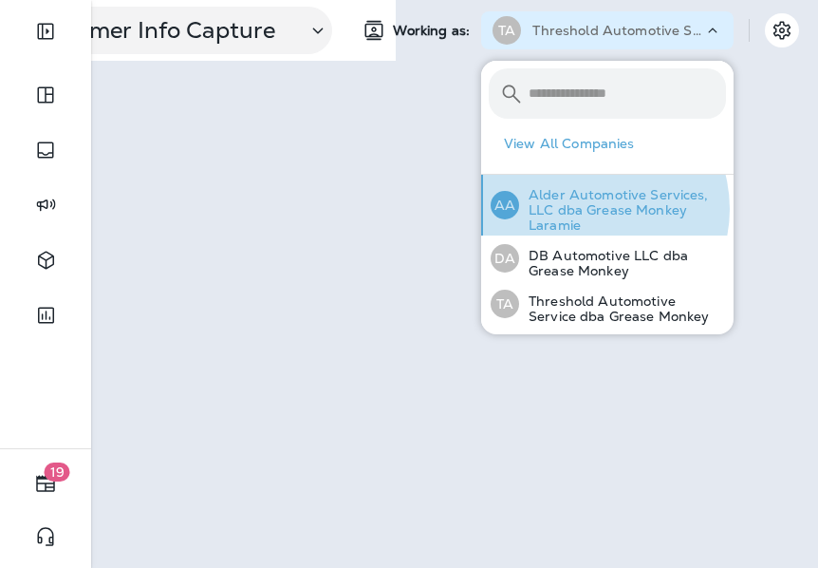
click at [590, 209] on p "Alder Automotive Services, LLC dba Grease Monkey Laramie" at bounding box center [622, 210] width 207 height 46
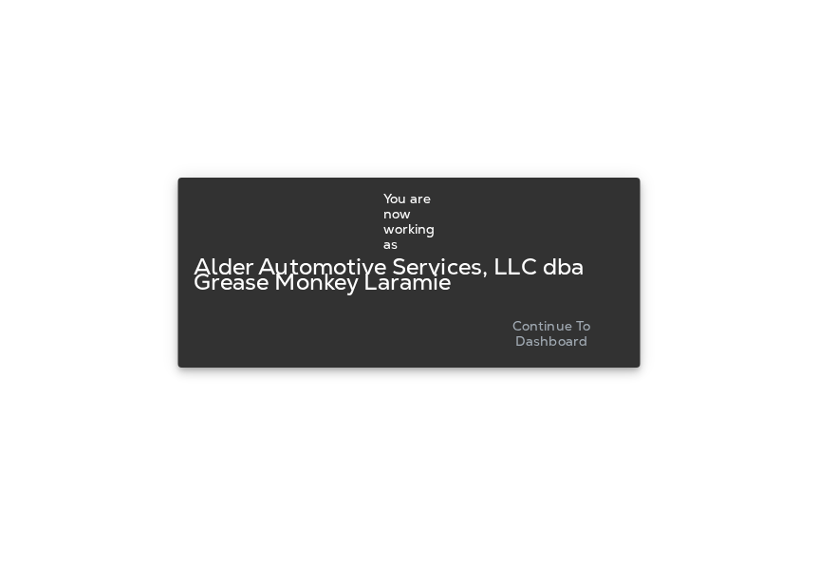
click at [546, 335] on p "Continue to Dashboard" at bounding box center [552, 333] width 132 height 30
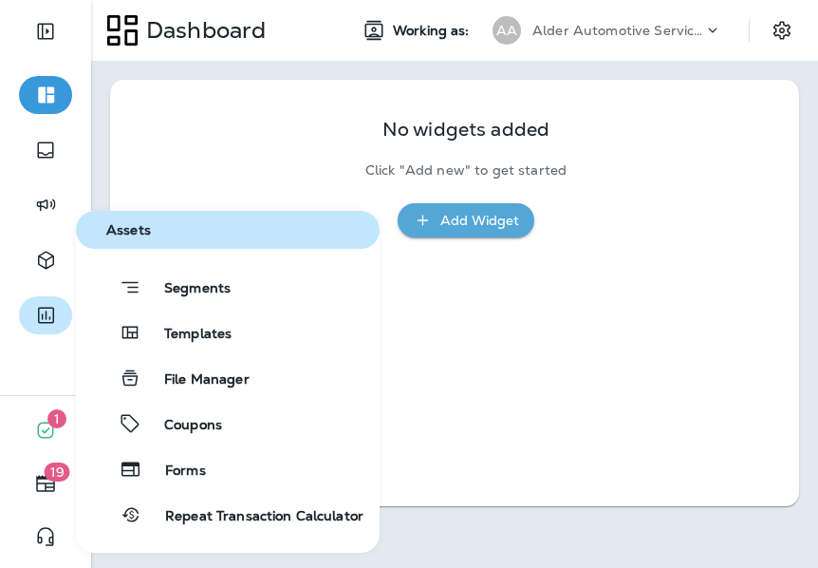
click at [44, 317] on icon "button" at bounding box center [46, 315] width 24 height 23
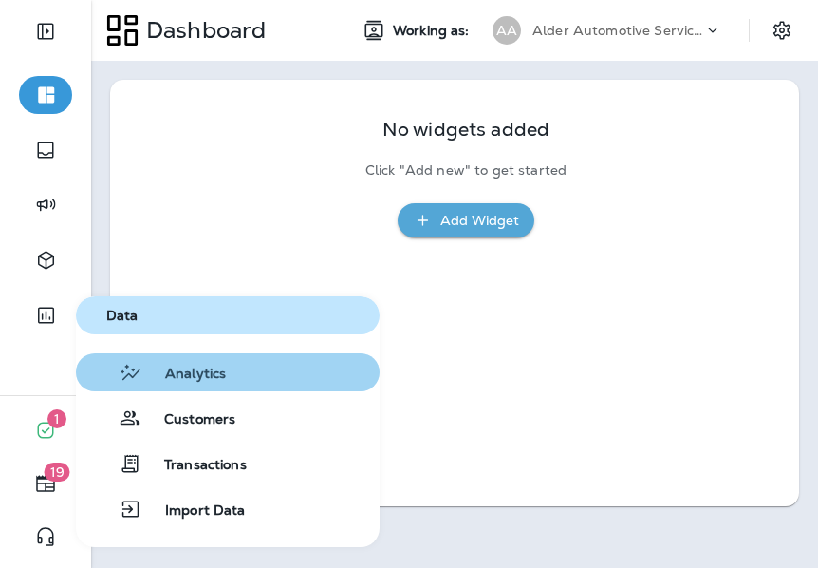
click at [189, 366] on span "Analytics" at bounding box center [184, 375] width 84 height 18
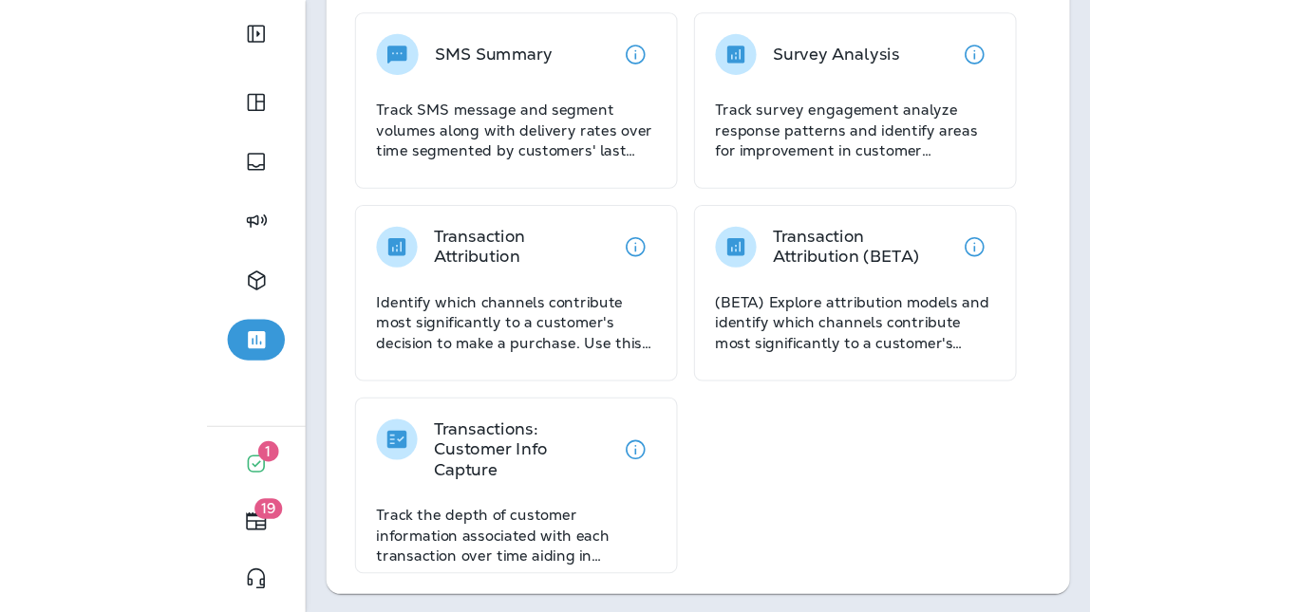
scroll to position [1032, 0]
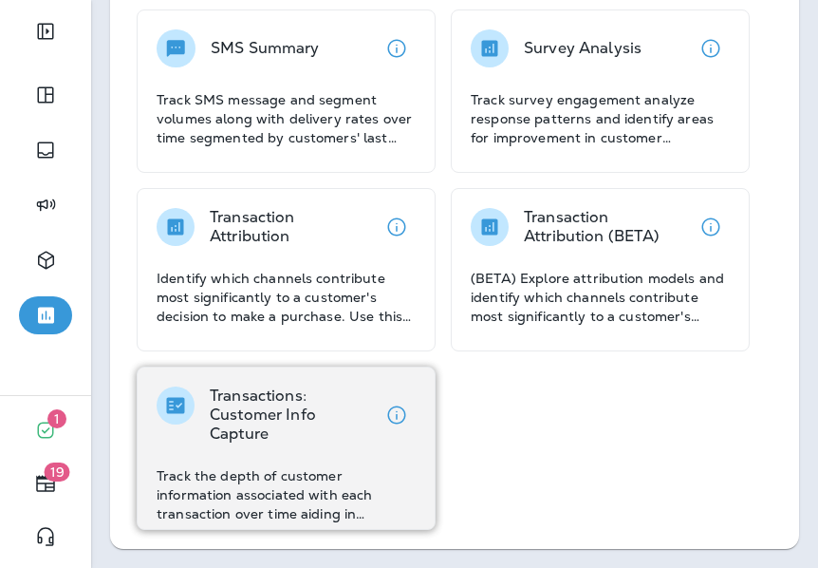
click at [294, 410] on p "Transactions: Customer Info Capture" at bounding box center [294, 414] width 168 height 57
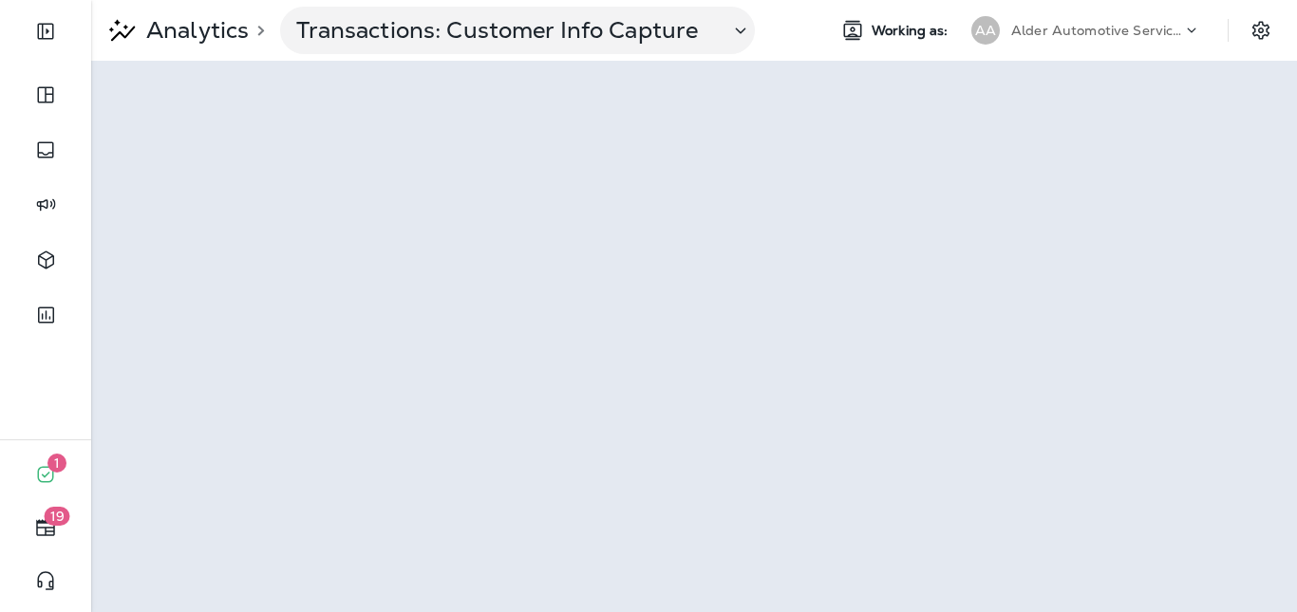
click at [1188, 28] on use at bounding box center [1192, 30] width 9 height 5
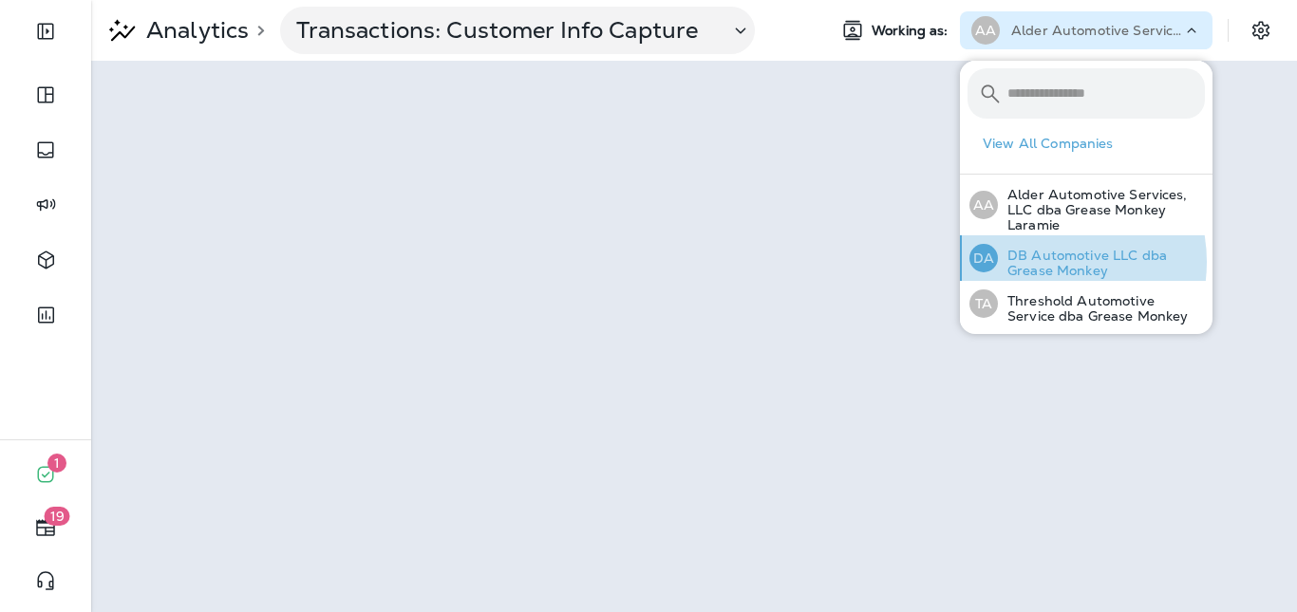
click at [1047, 262] on p "DB Automotive LLC dba Grease Monkey" at bounding box center [1101, 263] width 207 height 30
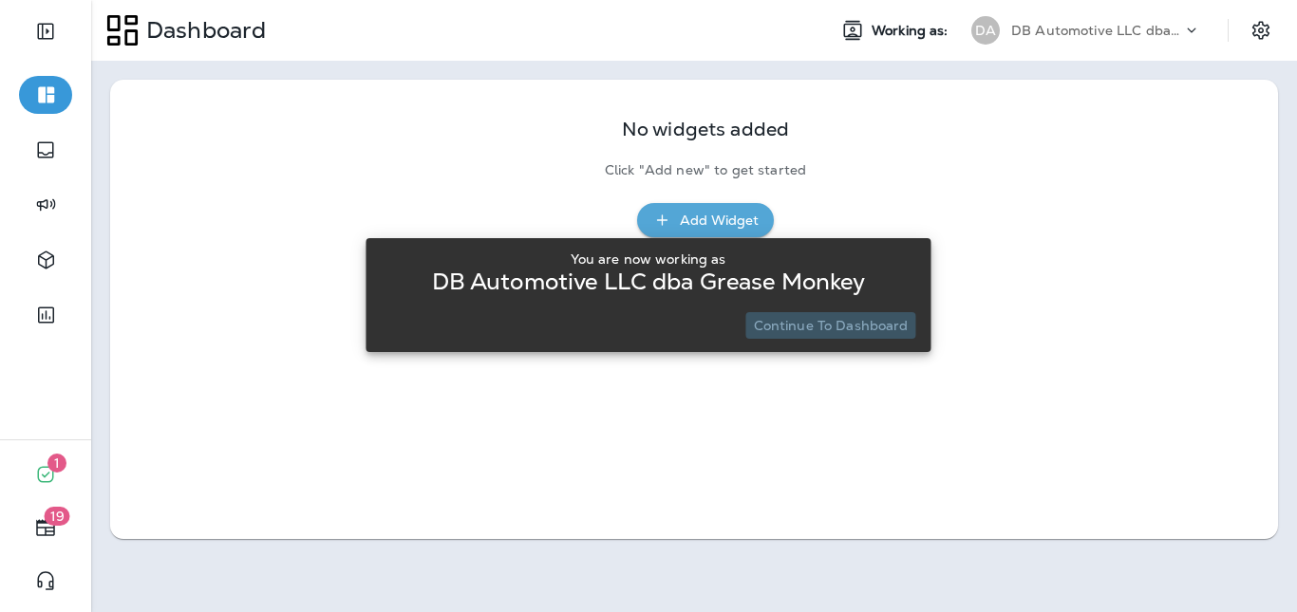
click at [860, 326] on p "Continue to Dashboard" at bounding box center [831, 325] width 155 height 15
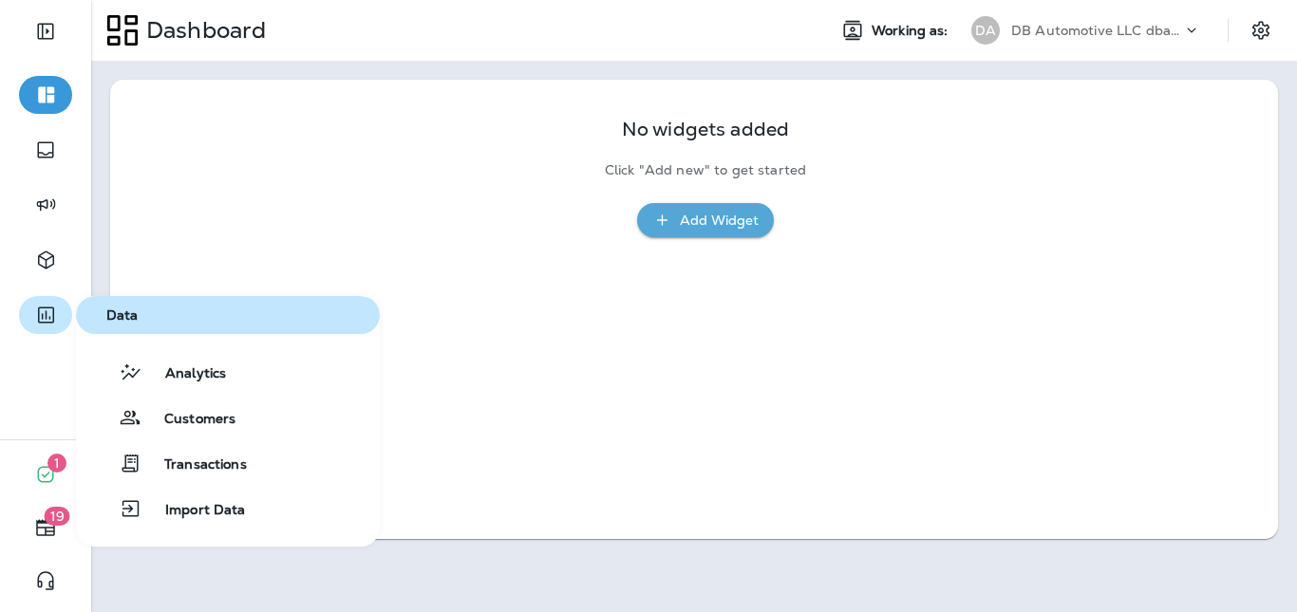
click at [44, 311] on icon "button" at bounding box center [46, 315] width 24 height 23
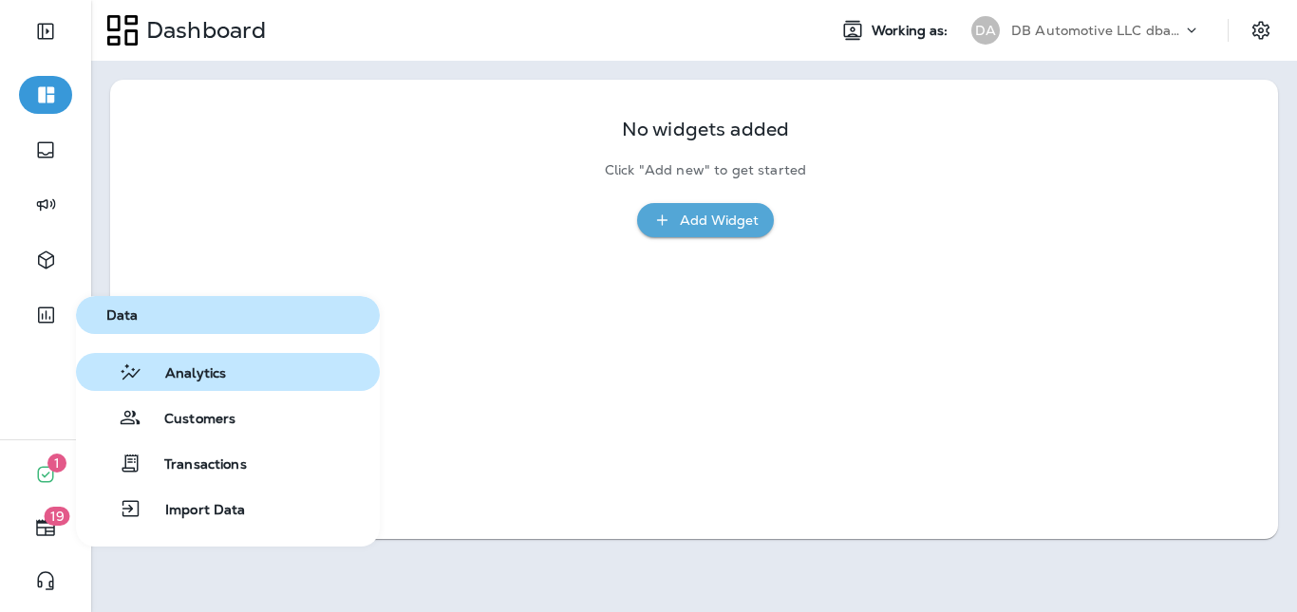
click at [188, 370] on span "Analytics" at bounding box center [184, 375] width 84 height 18
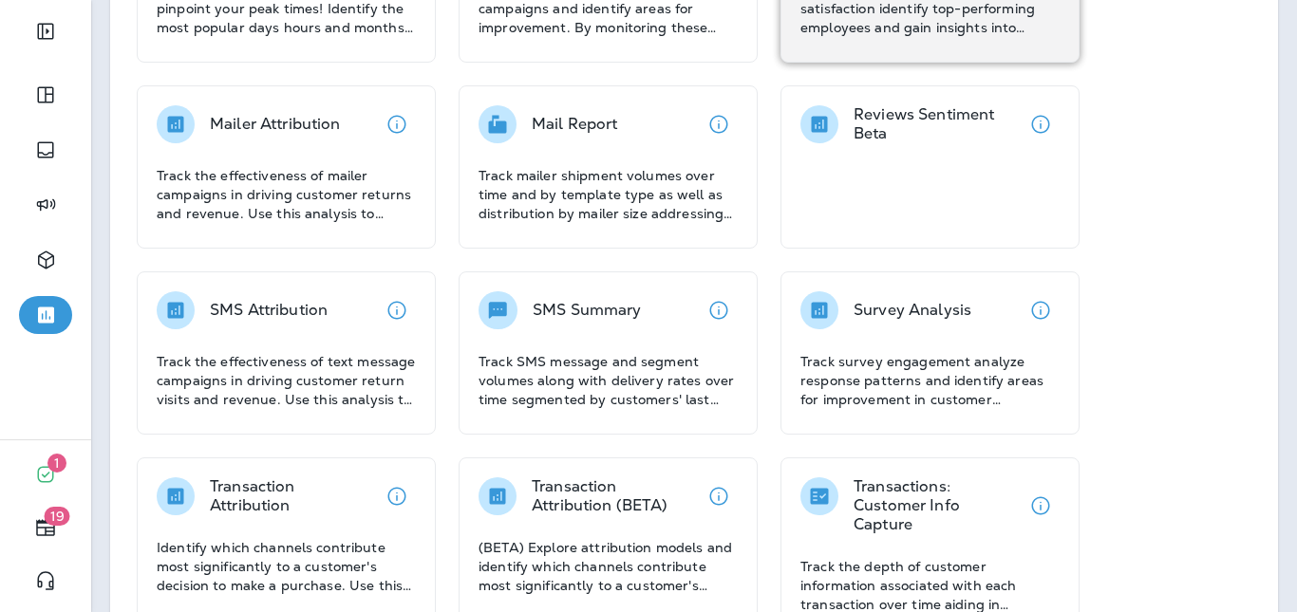
scroll to position [482, 0]
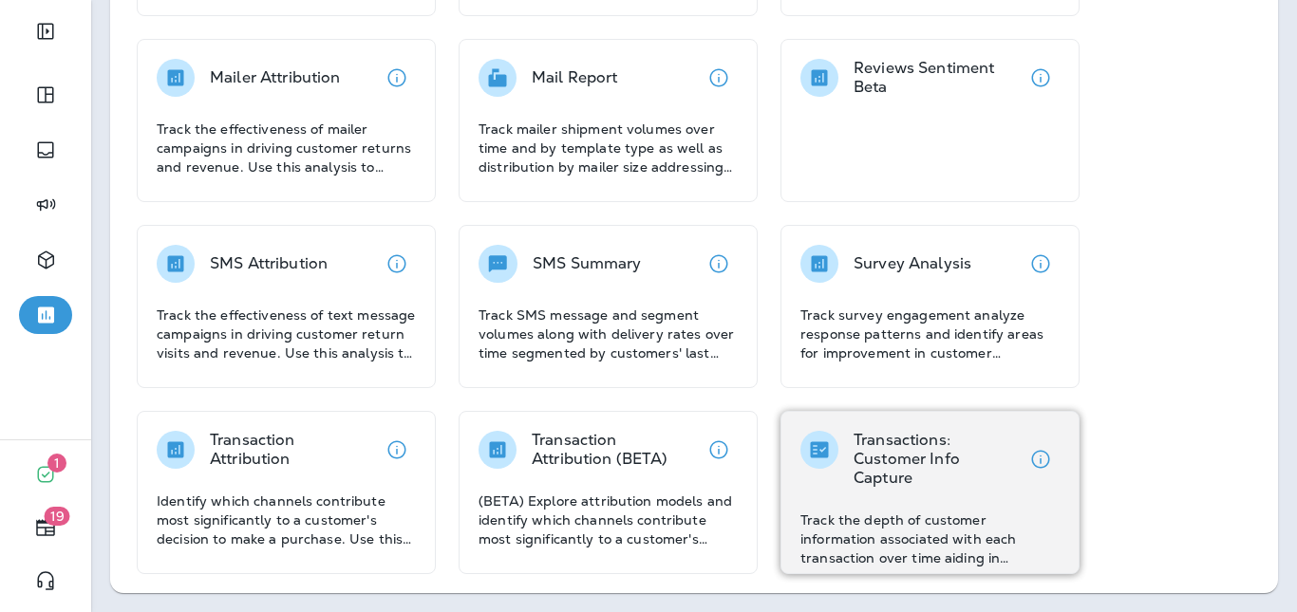
click at [927, 459] on p "Transactions: Customer Info Capture" at bounding box center [938, 459] width 168 height 57
